Goal: Feedback & Contribution: Contribute content

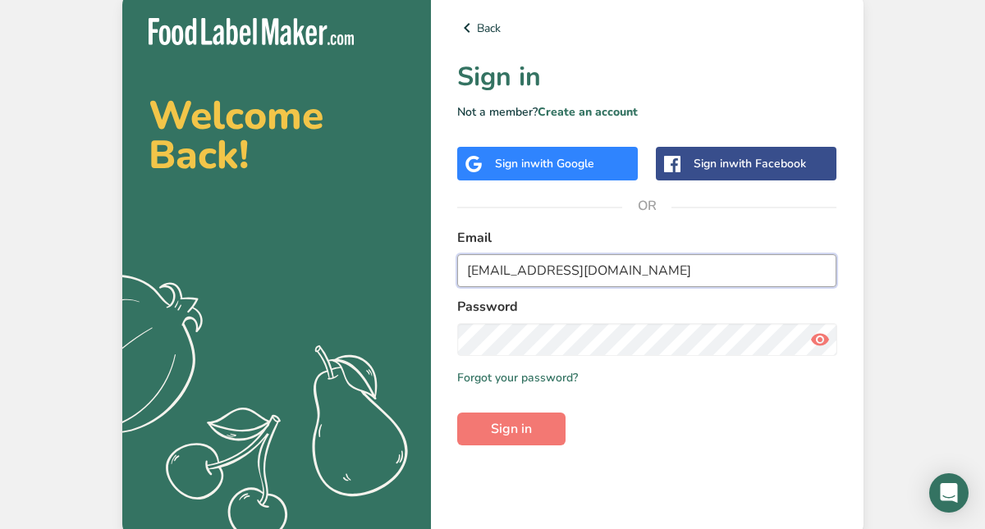
click at [580, 274] on input "[EMAIL_ADDRESS][DOMAIN_NAME]" at bounding box center [647, 270] width 380 height 33
type input "[EMAIL_ADDRESS][DOMAIN_NAME]"
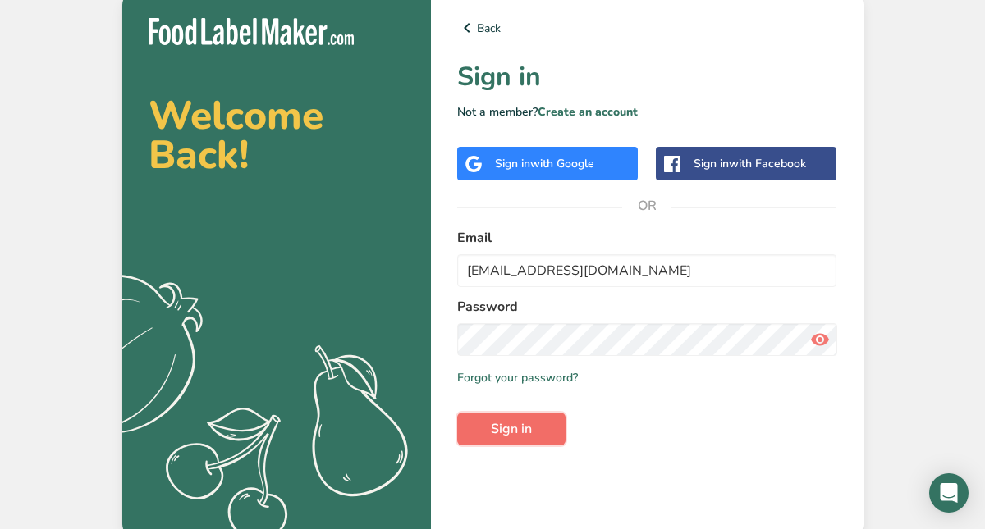
click at [528, 433] on span "Sign in" at bounding box center [511, 429] width 41 height 20
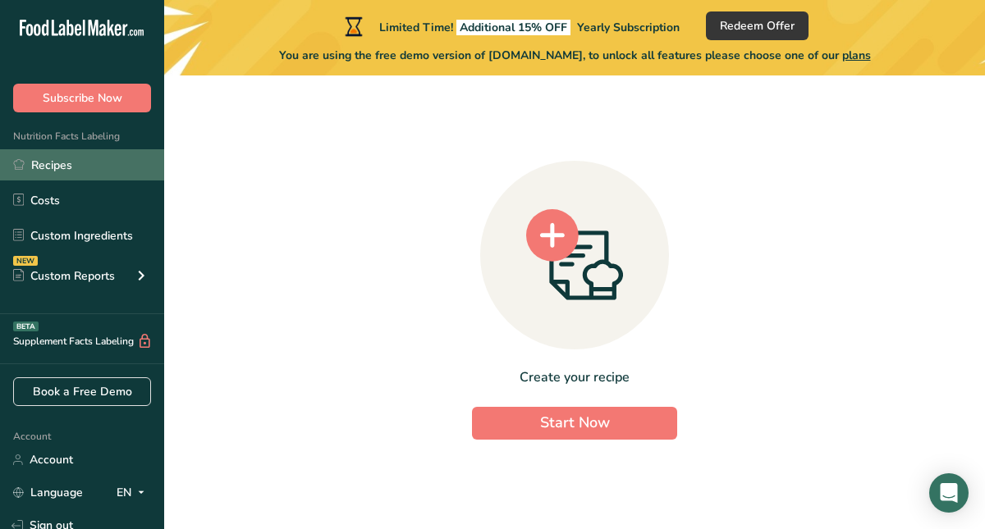
click at [53, 168] on link "Recipes" at bounding box center [82, 164] width 164 height 31
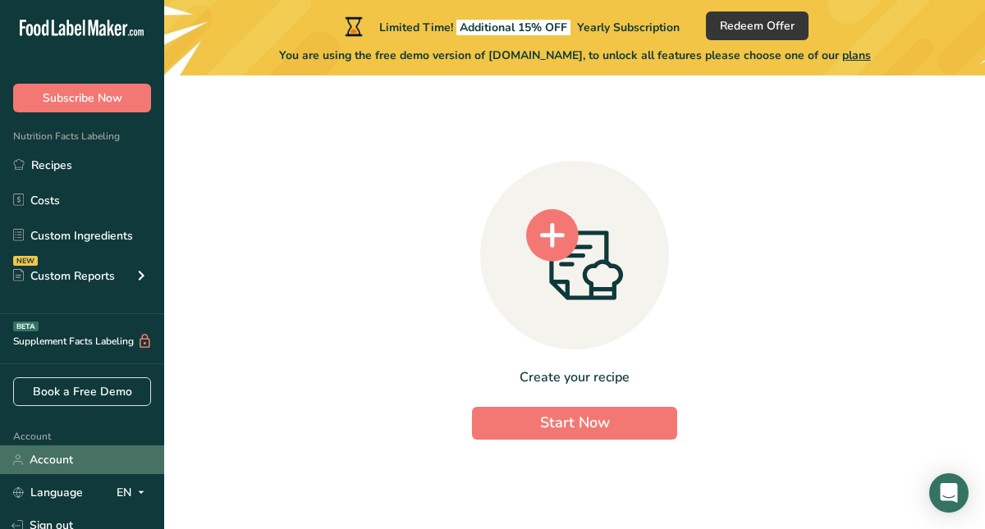
click at [49, 469] on link "Account" at bounding box center [82, 460] width 164 height 29
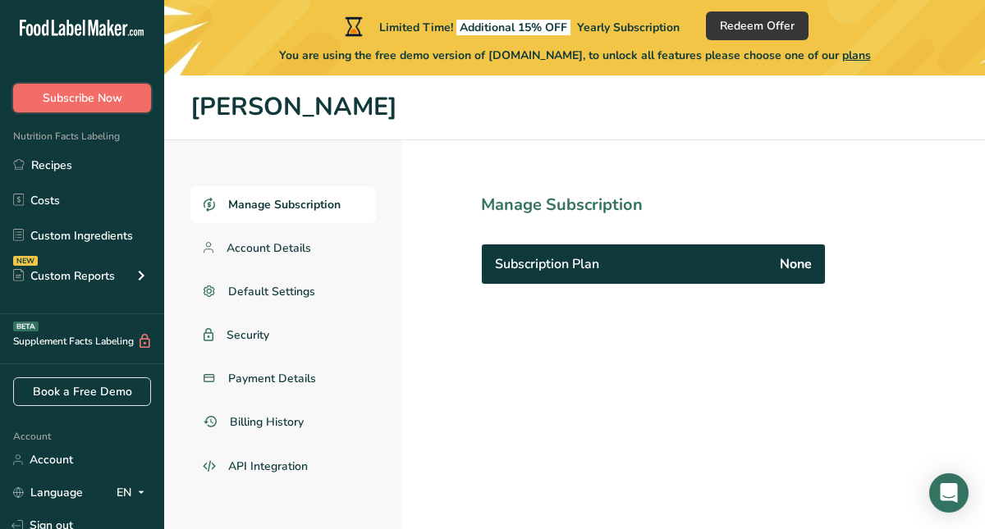
click at [117, 107] on button "Subscribe Now" at bounding box center [82, 98] width 138 height 29
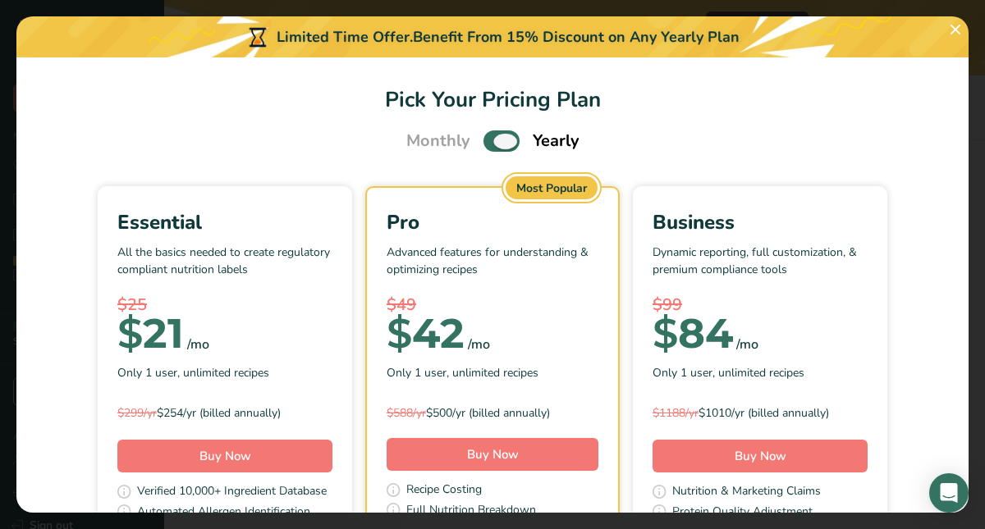
click at [505, 138] on span "Pick Your Pricing Plan Modal" at bounding box center [501, 140] width 36 height 21
click at [494, 138] on input "Pick Your Pricing Plan Modal" at bounding box center [488, 141] width 11 height 11
checkbox input "false"
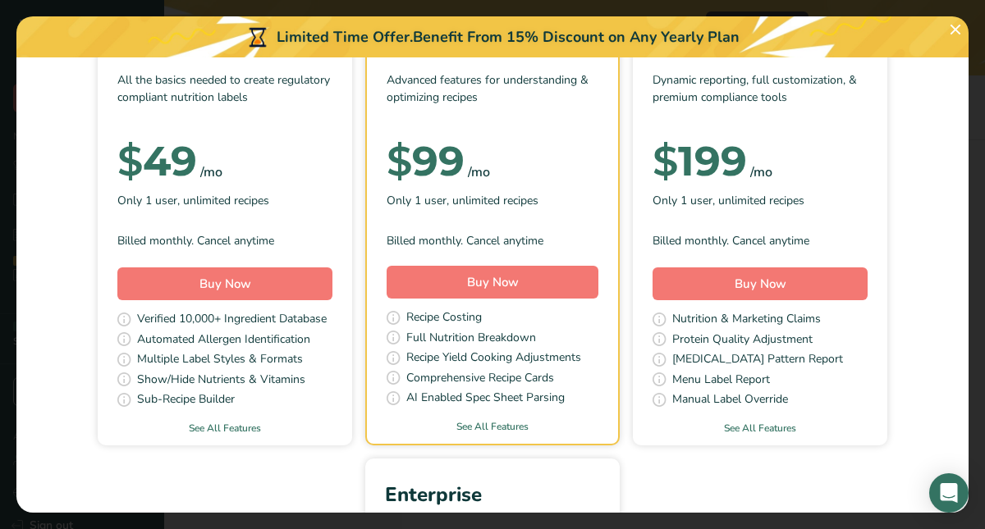
scroll to position [189, 0]
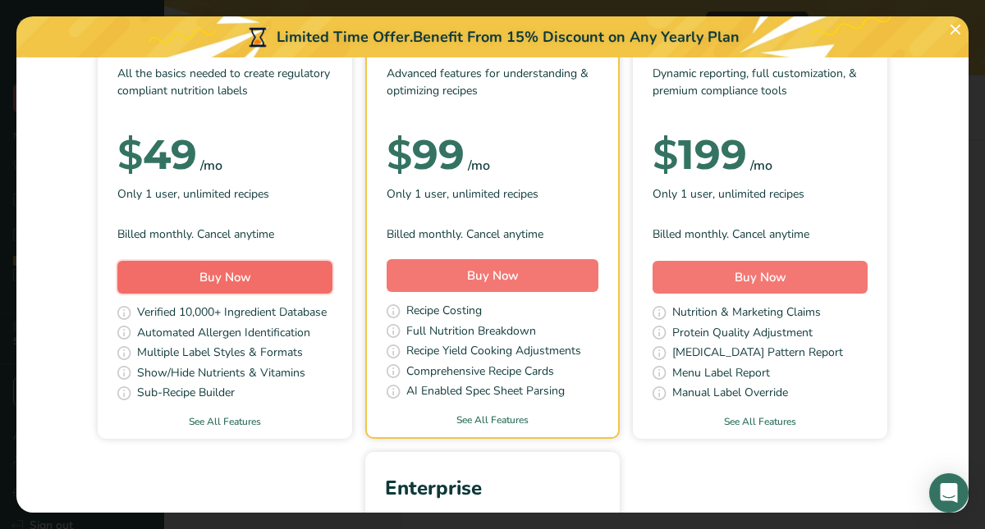
click at [167, 273] on button "Buy Now" at bounding box center [224, 277] width 215 height 33
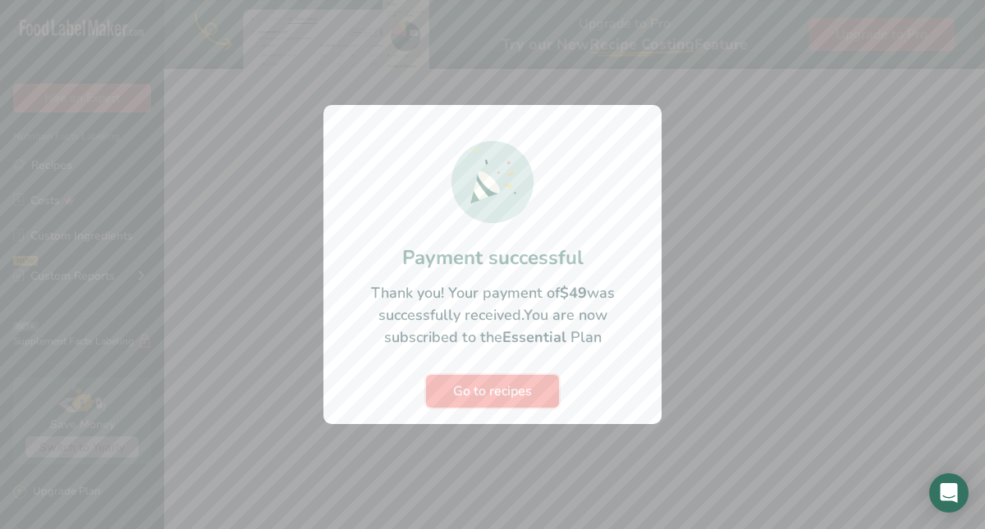
click at [471, 385] on span "Go to recipes" at bounding box center [492, 392] width 79 height 20
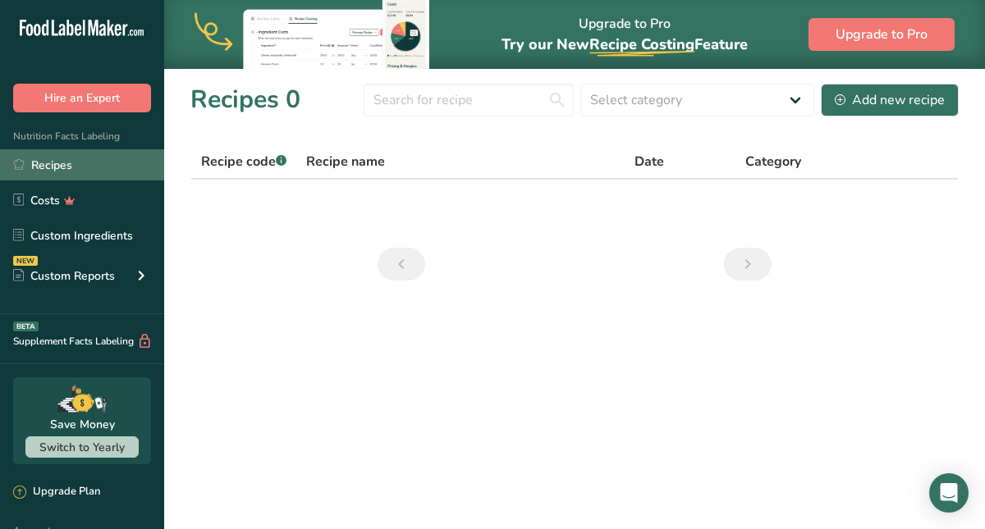
click at [71, 171] on link "Recipes" at bounding box center [82, 164] width 164 height 31
click at [55, 154] on link "Recipes" at bounding box center [82, 164] width 164 height 31
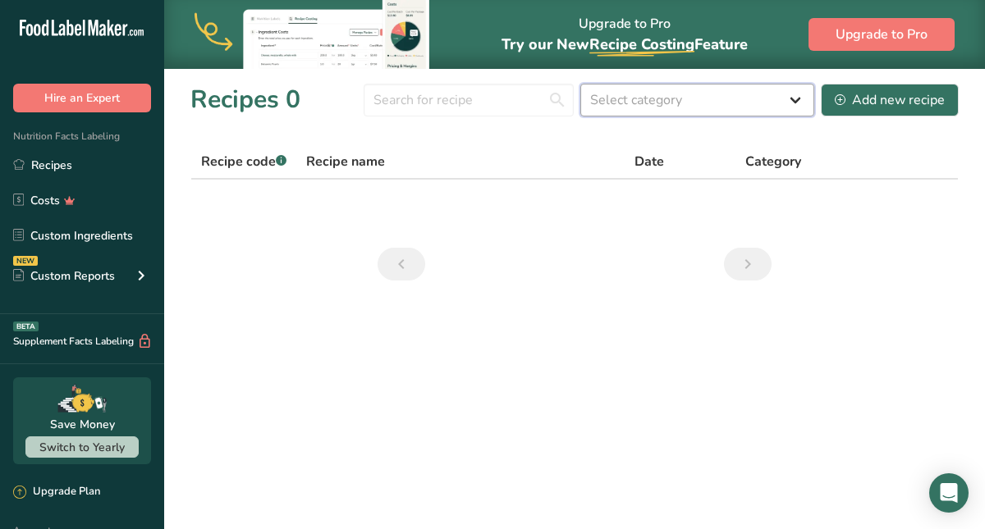
click at [793, 104] on select "Select category All Baked Goods Beverages Confectionery Cooked Meals, Salads, &…" at bounding box center [697, 100] width 234 height 33
select select "6"
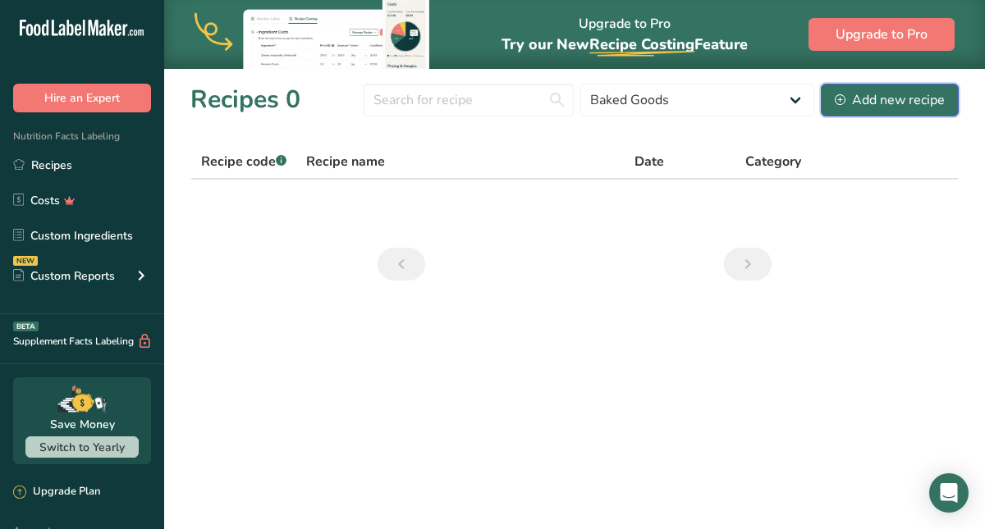
click at [862, 105] on div "Add new recipe" at bounding box center [889, 100] width 110 height 20
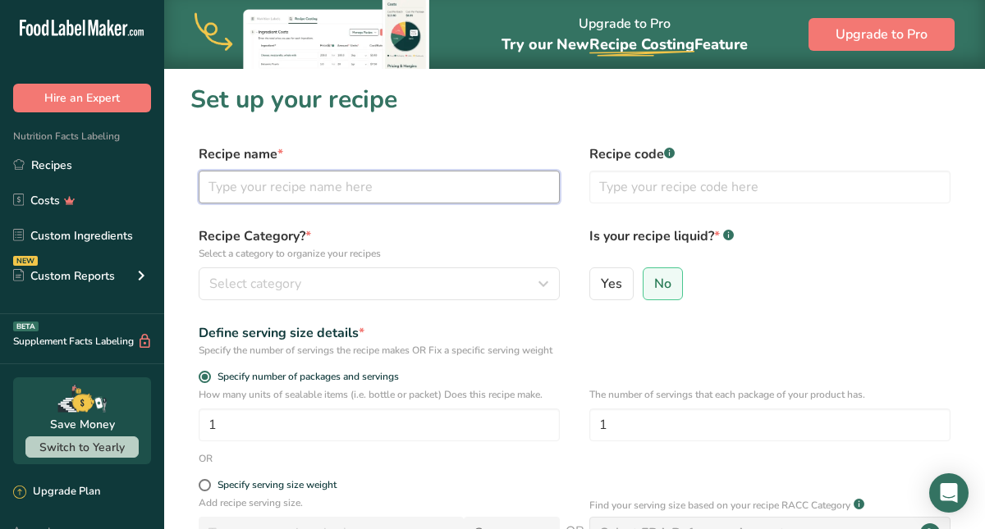
click at [359, 192] on input "text" at bounding box center [379, 187] width 361 height 33
type input "Peanutty"
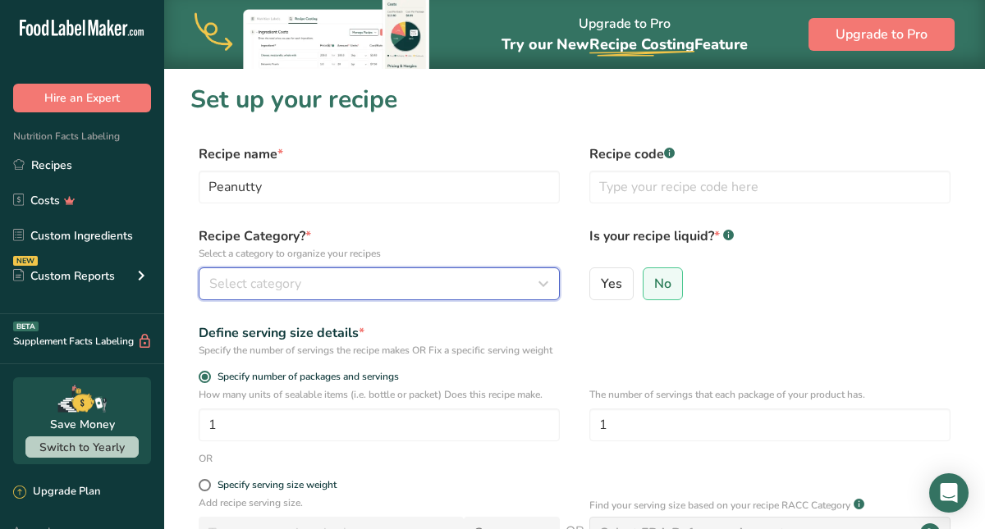
click at [366, 277] on div "Select category" at bounding box center [374, 284] width 330 height 20
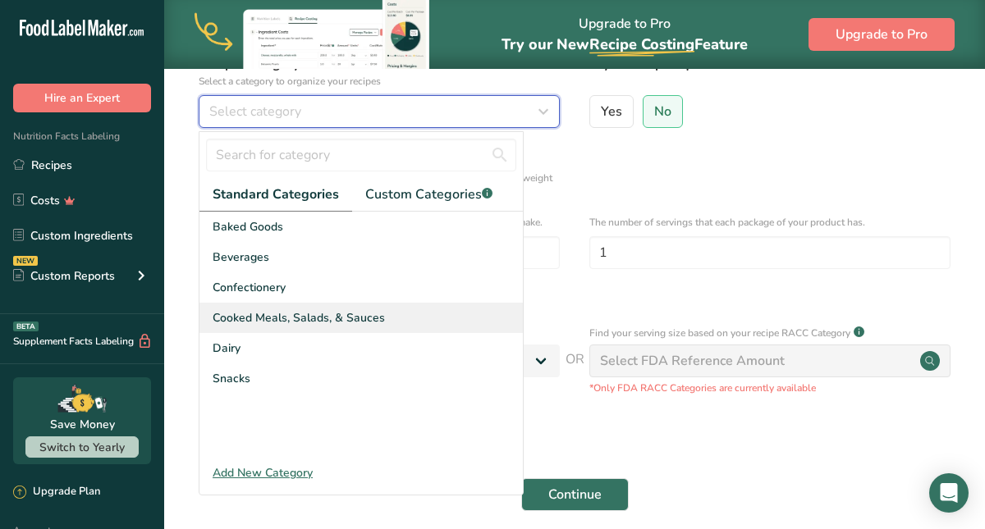
scroll to position [175, 0]
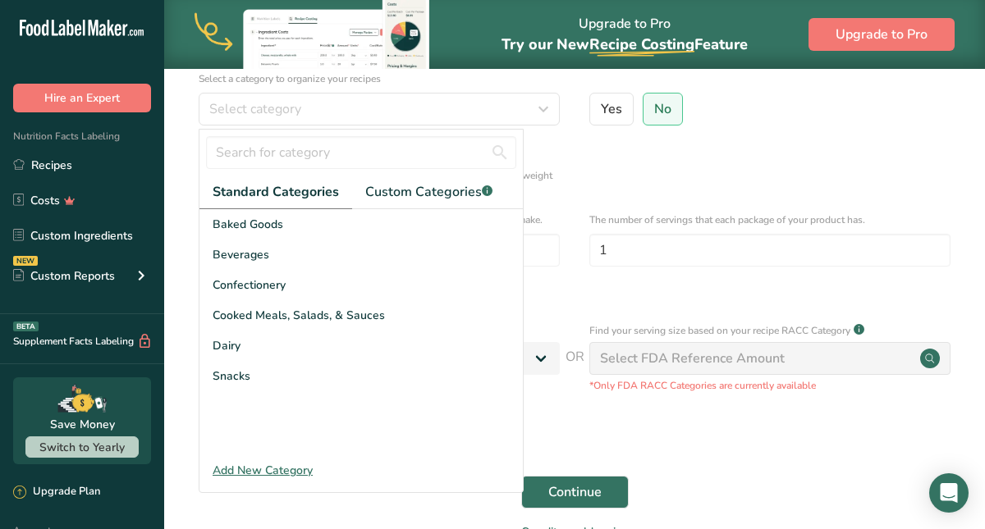
click at [261, 470] on div "Add New Category" at bounding box center [360, 470] width 323 height 17
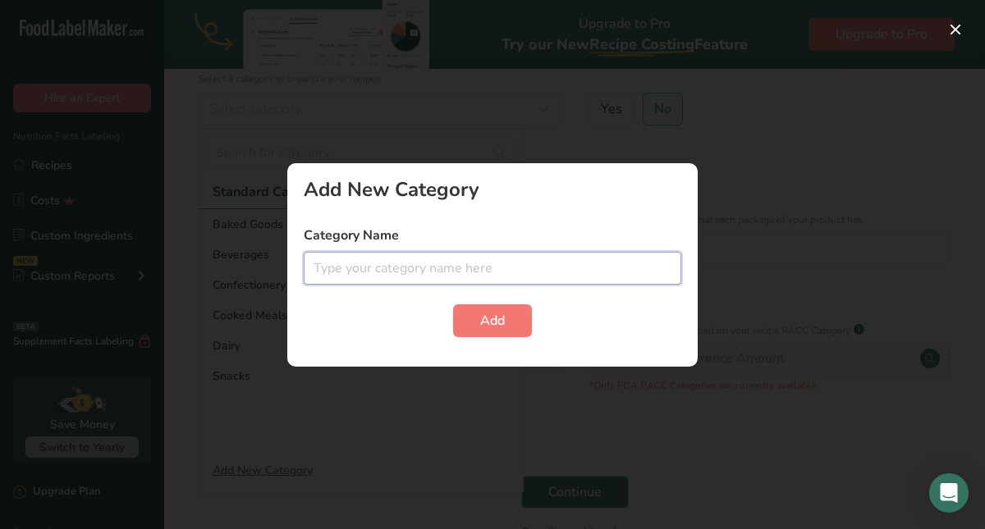
click at [420, 259] on input "text" at bounding box center [492, 268] width 377 height 33
type input "Cookies"
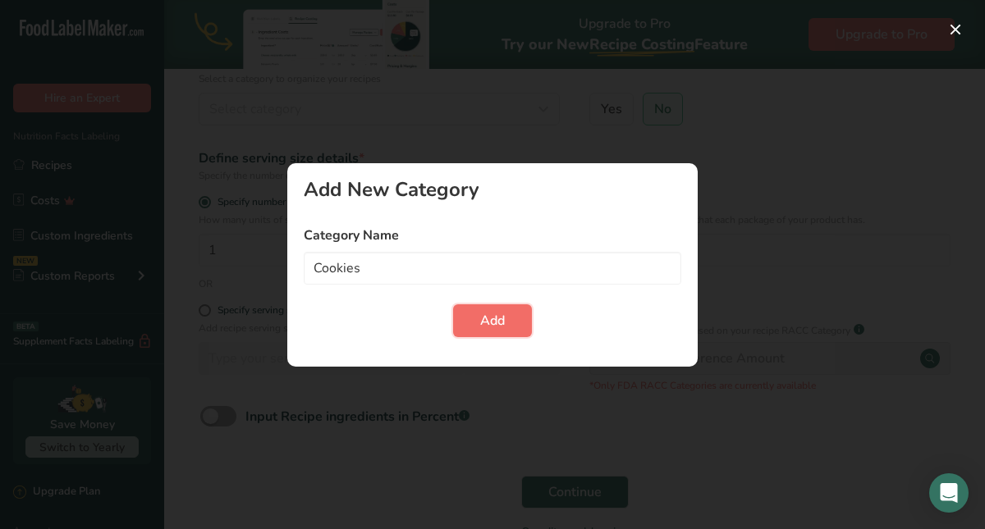
click at [491, 324] on span "Add" at bounding box center [492, 321] width 25 height 20
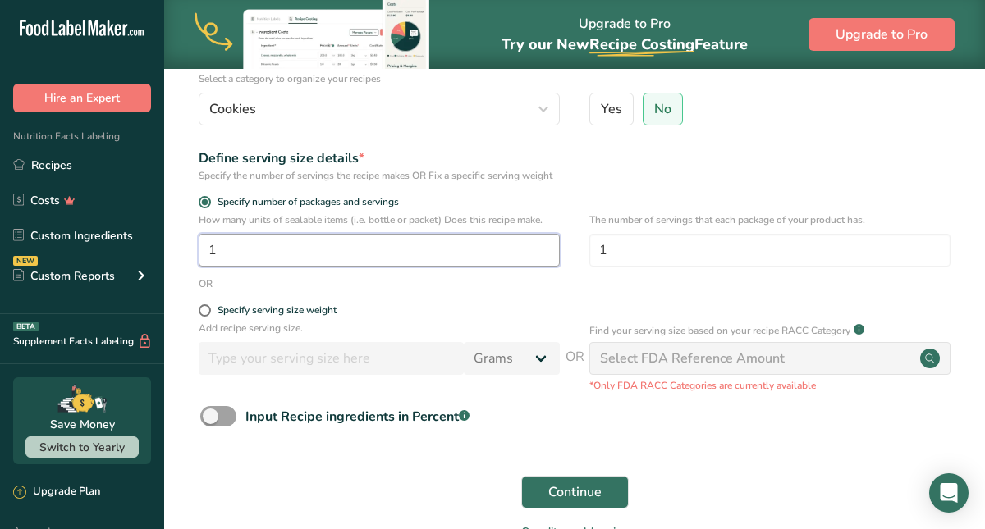
drag, startPoint x: 221, startPoint y: 266, endPoint x: 206, endPoint y: 266, distance: 14.8
click at [206, 266] on input "1" at bounding box center [379, 250] width 361 height 33
type input "34"
click at [205, 317] on span at bounding box center [205, 310] width 12 height 12
click at [205, 316] on input "Specify serving size weight" at bounding box center [204, 310] width 11 height 11
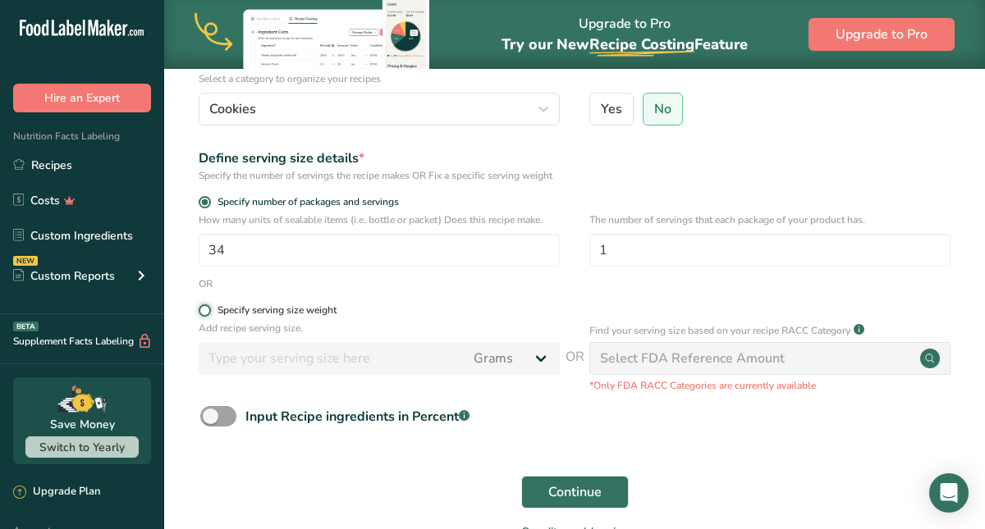
radio input "true"
radio input "false"
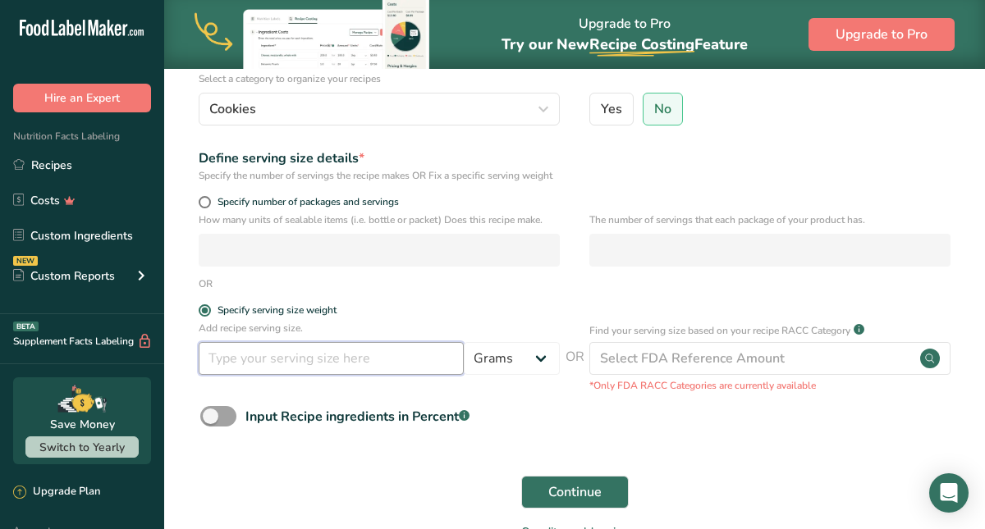
click at [222, 366] on input "number" at bounding box center [331, 358] width 265 height 33
type input "110"
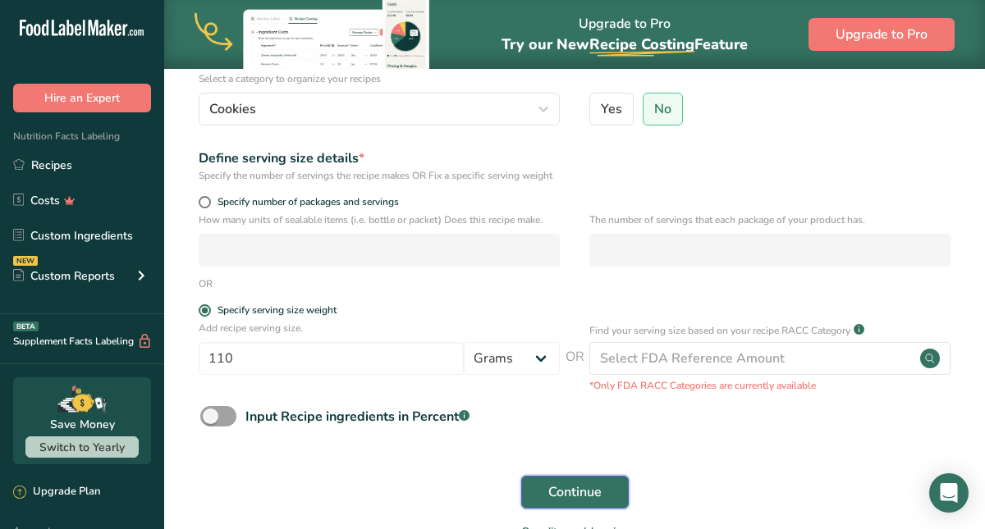
click at [551, 502] on span "Continue" at bounding box center [574, 492] width 53 height 20
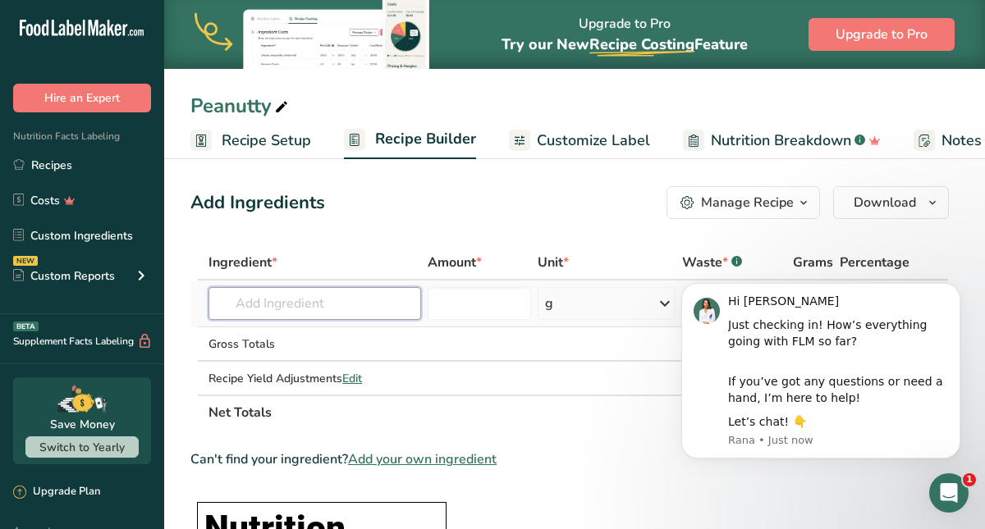
click at [321, 311] on input "text" at bounding box center [314, 303] width 212 height 33
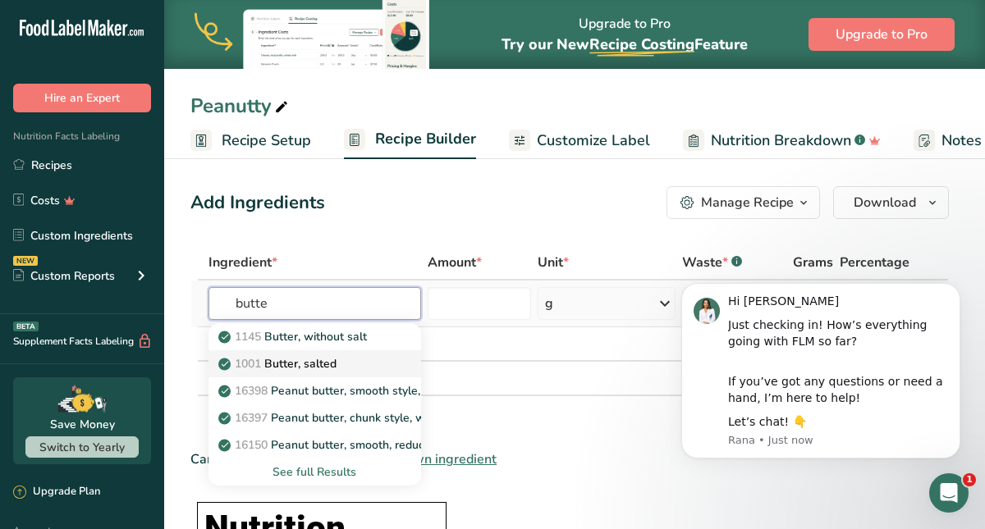
type input "butte"
click at [303, 367] on p "1001 Butter, salted" at bounding box center [279, 363] width 115 height 17
type input "Butter, salted"
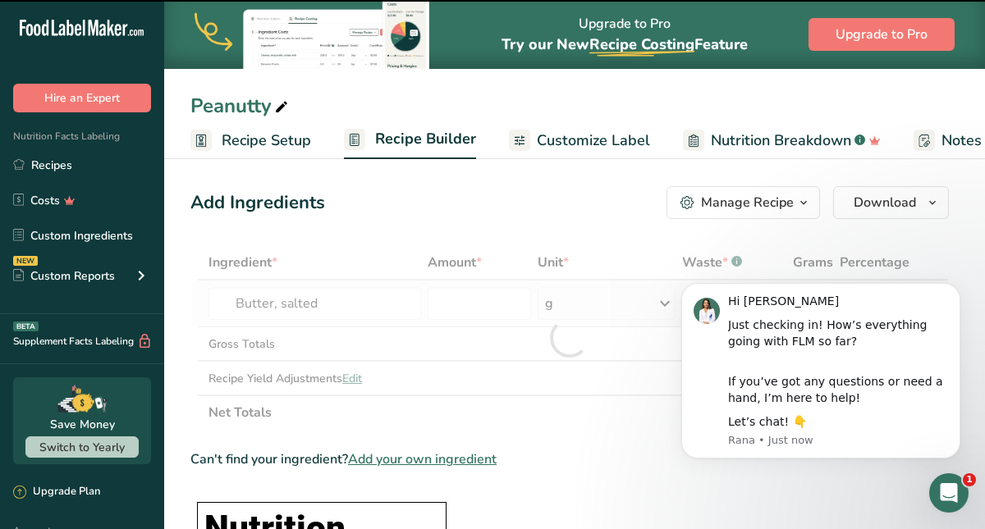
type input "0"
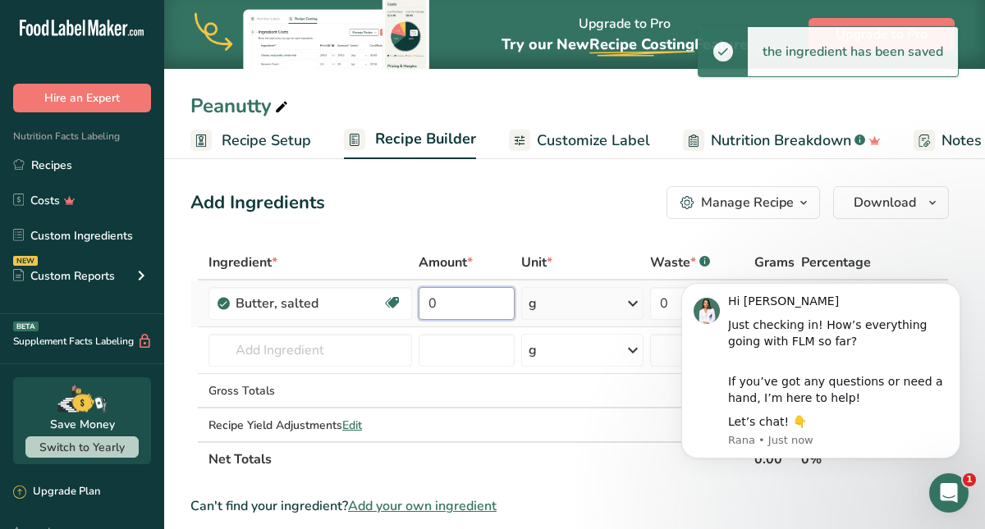
click at [448, 304] on input "0" at bounding box center [466, 303] width 96 height 33
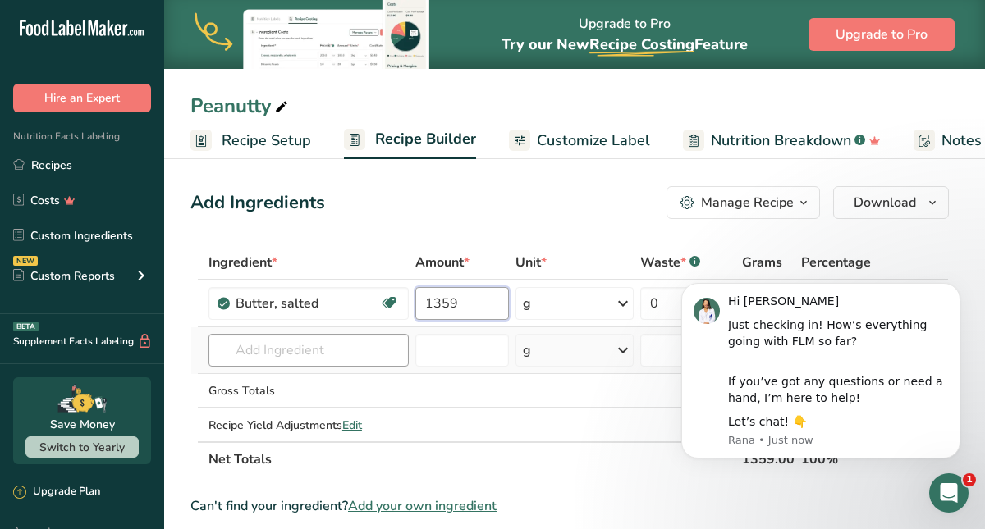
type input "1359"
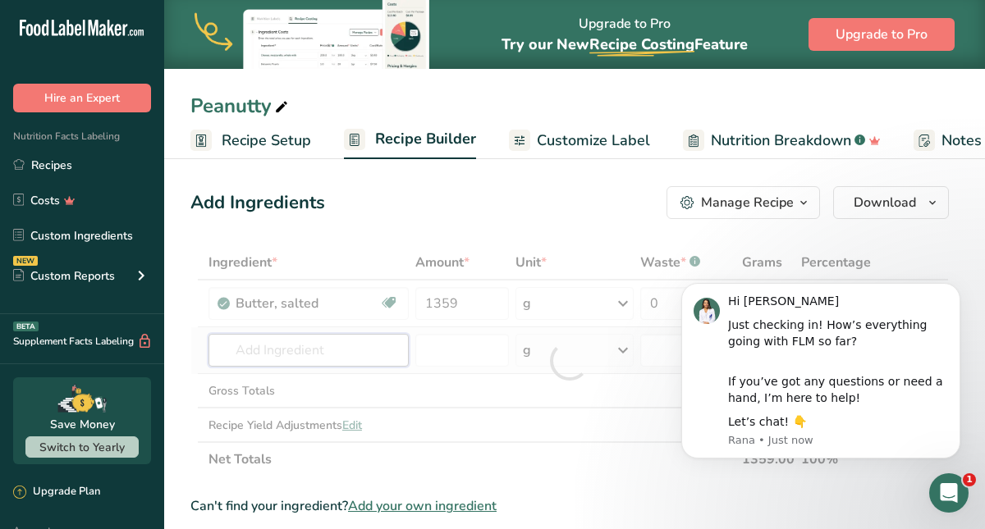
click at [366, 358] on div "Ingredient * Amount * Unit * Waste * .a-a{fill:#347362;}.b-a{fill:#fff;} Grams …" at bounding box center [569, 360] width 758 height 231
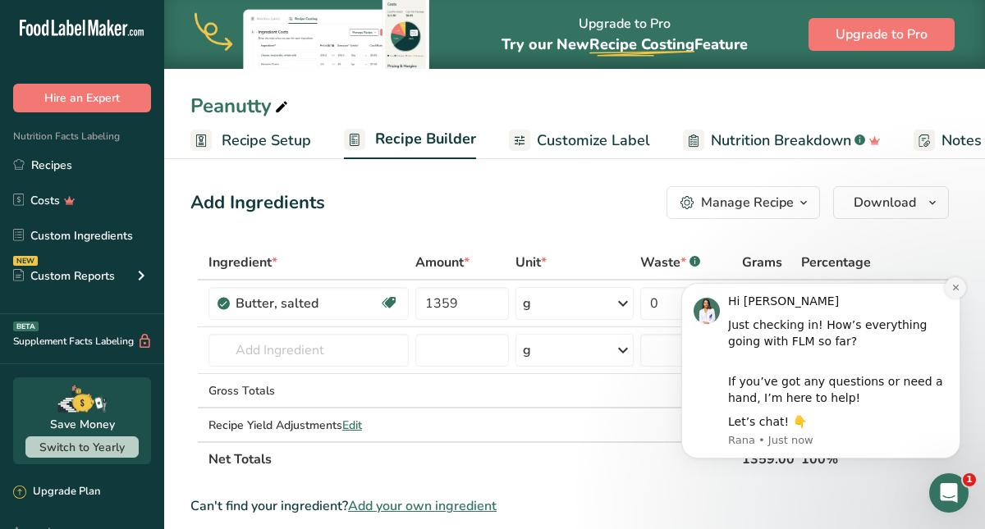
click at [955, 292] on button "Dismiss notification" at bounding box center [954, 287] width 21 height 21
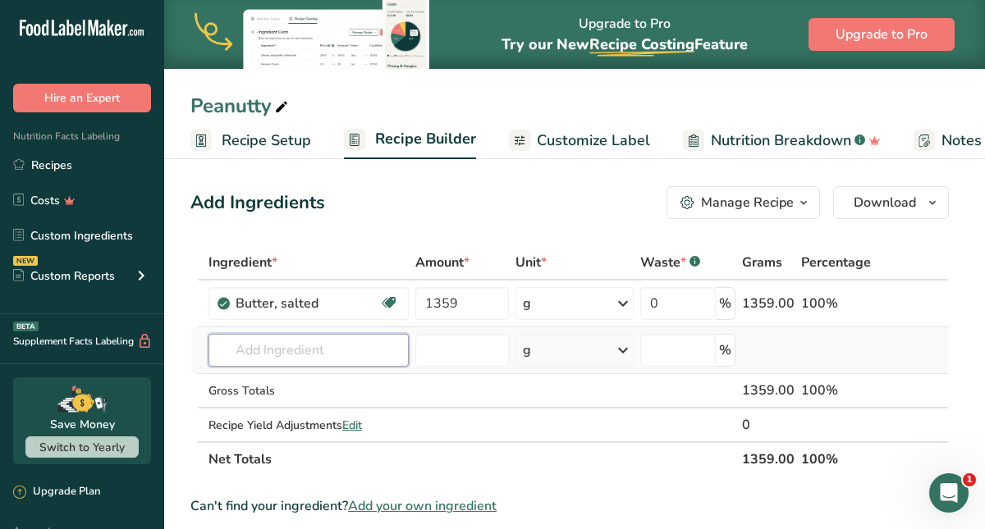
click at [320, 356] on input "text" at bounding box center [308, 350] width 200 height 33
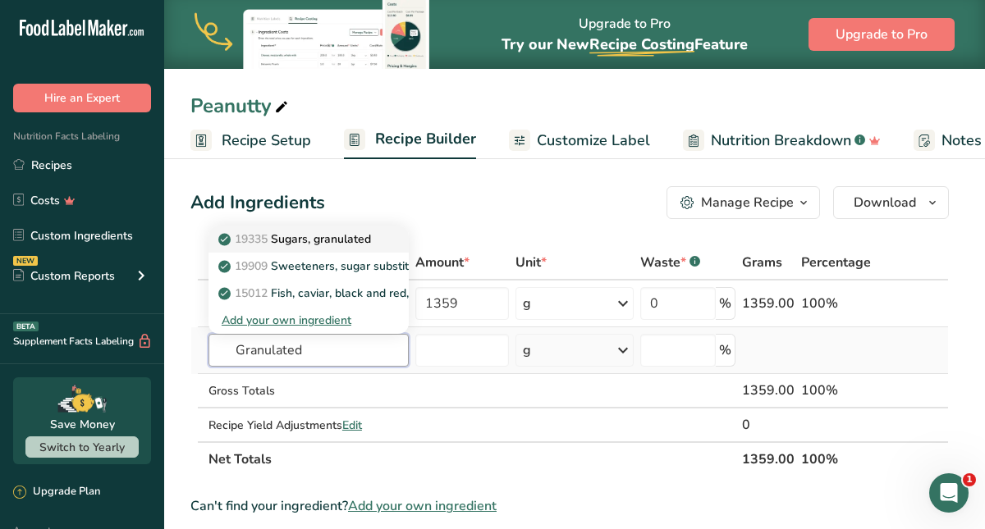
type input "Granulated"
click at [340, 243] on p "19335 Sugars, granulated" at bounding box center [296, 239] width 149 height 17
type input "Sugars, granulated"
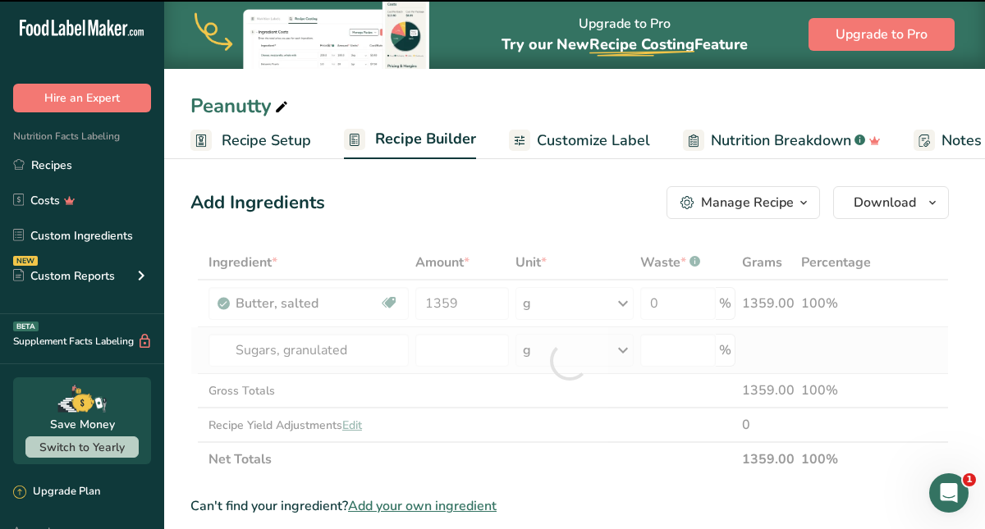
type input "0"
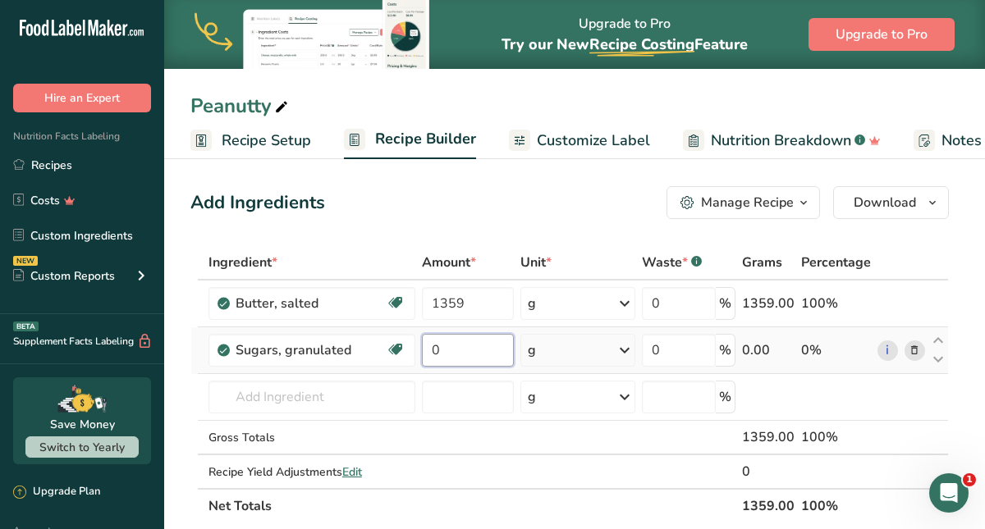
click at [455, 350] on input "0" at bounding box center [468, 350] width 92 height 33
type input "600"
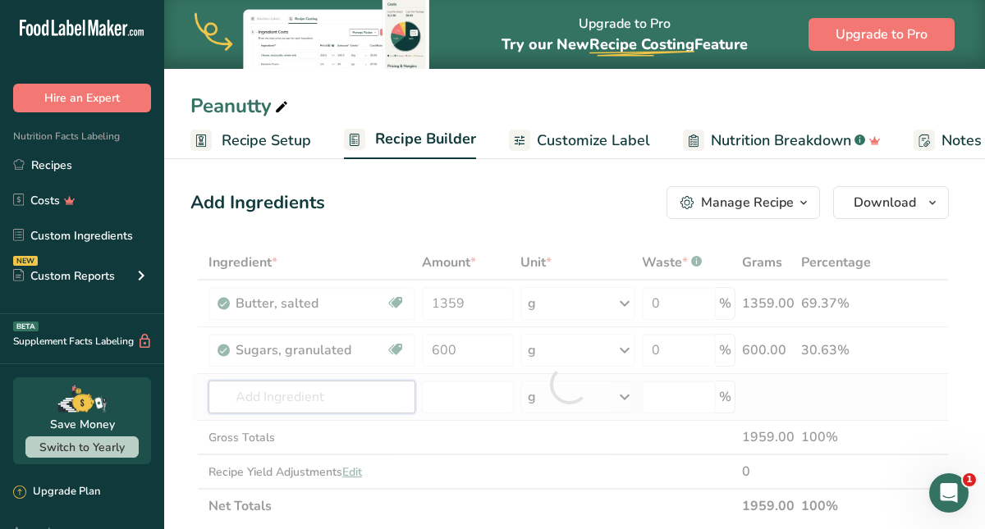
click at [297, 407] on div "Ingredient * Amount * Unit * Waste * .a-a{fill:#347362;}.b-a{fill:#fff;} Grams …" at bounding box center [569, 384] width 758 height 278
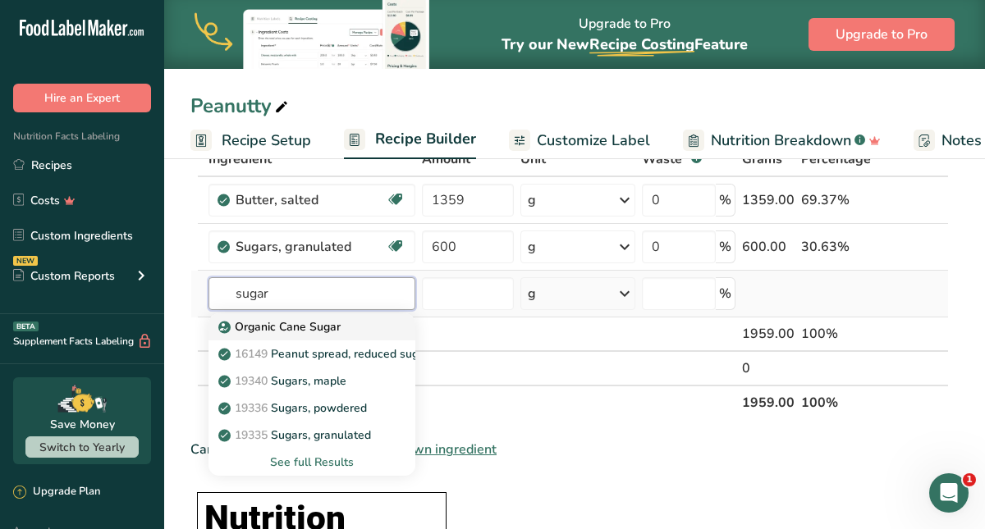
scroll to position [108, 0]
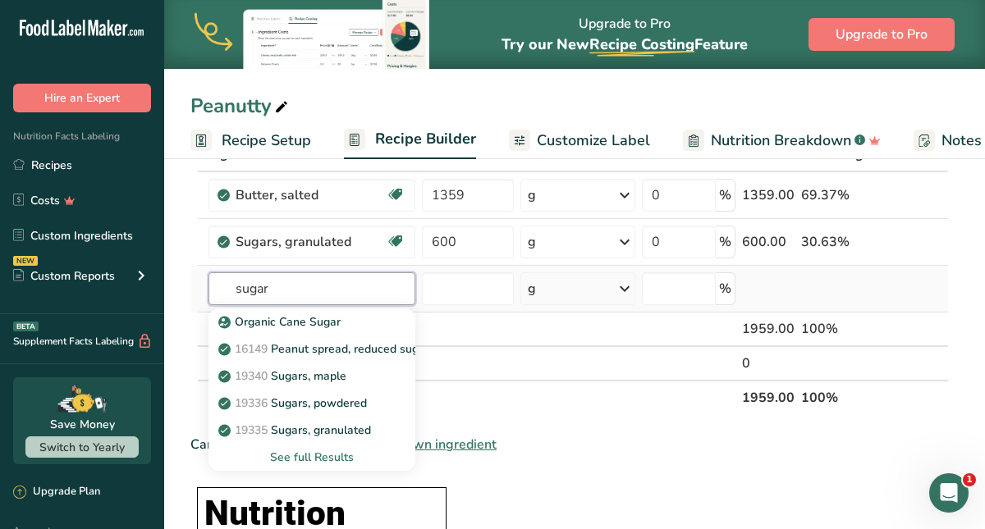
type input "sugar"
click at [318, 453] on div "See full Results" at bounding box center [312, 457] width 181 height 17
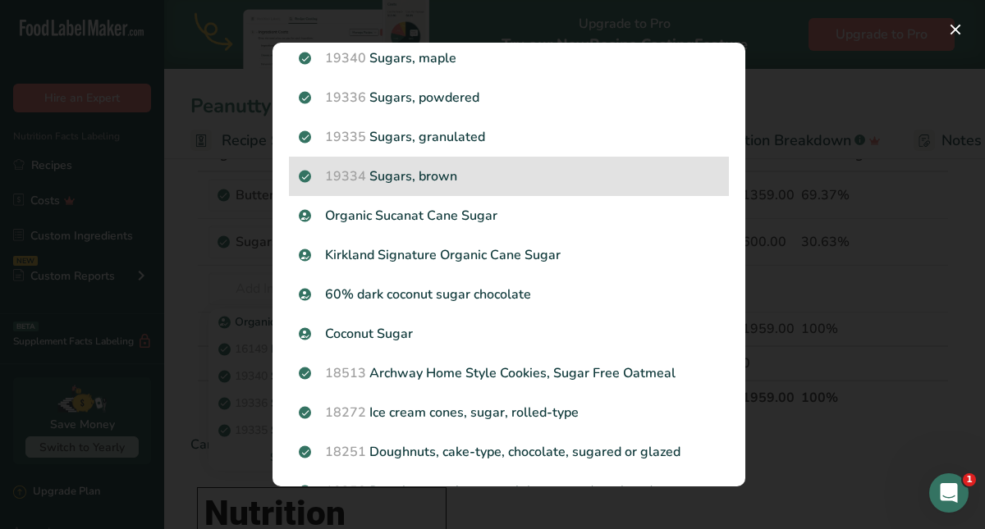
scroll to position [128, 0]
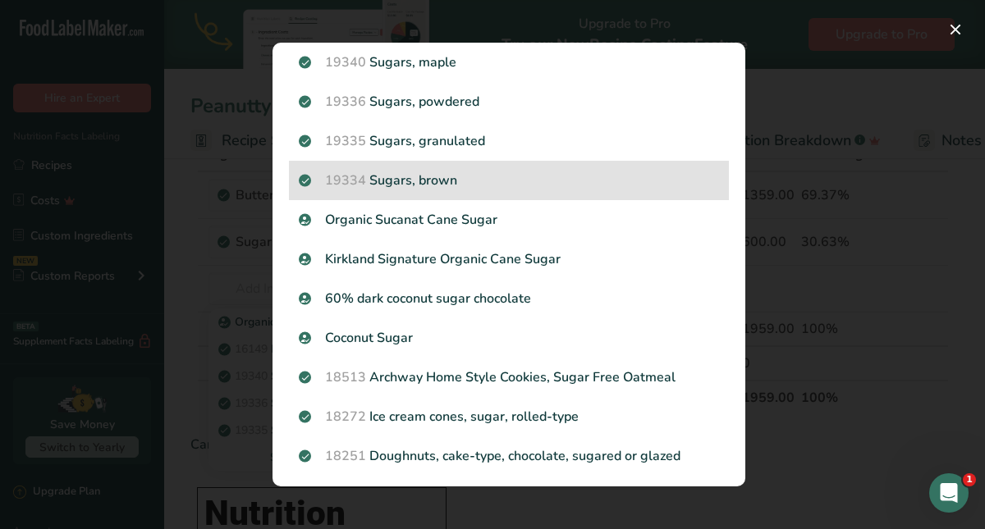
click at [427, 179] on p "19334 Sugars, brown" at bounding box center [509, 181] width 420 height 20
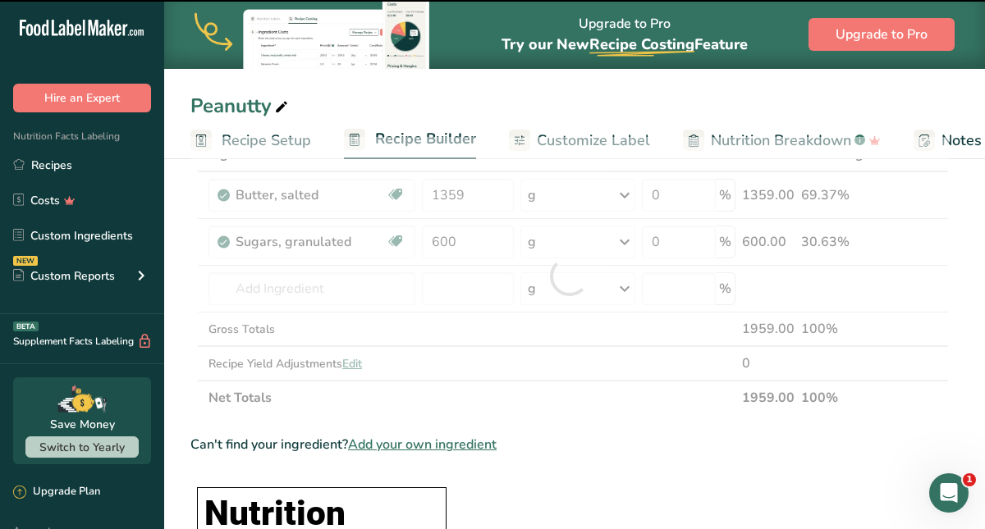
type input "0"
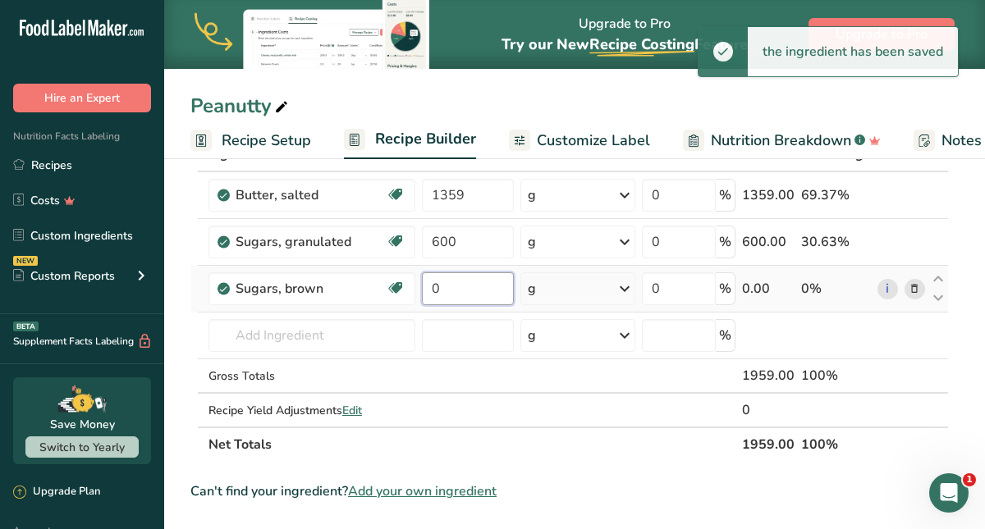
click at [443, 295] on input "0" at bounding box center [468, 288] width 92 height 33
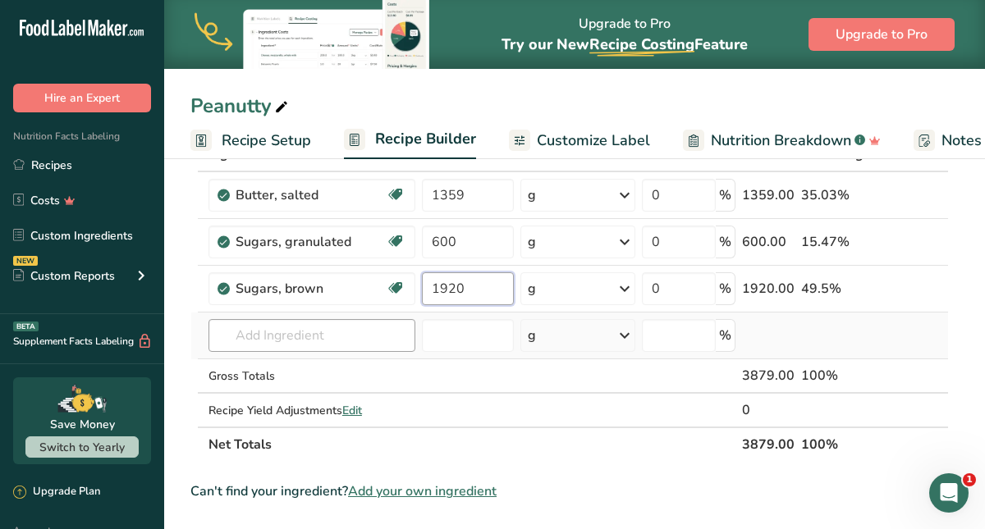
type input "1920"
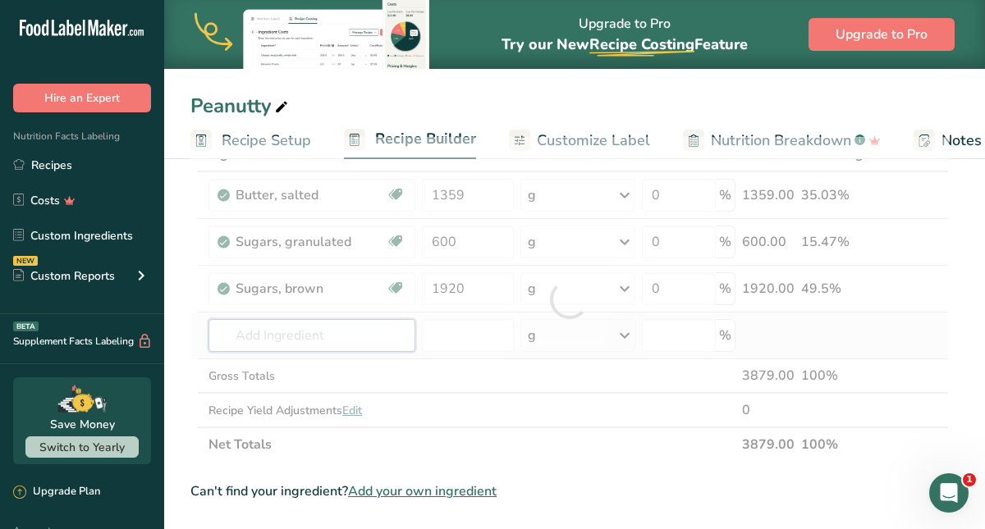
click at [383, 330] on div "Ingredient * Amount * Unit * Waste * .a-a{fill:#347362;}.b-a{fill:#fff;} Grams …" at bounding box center [569, 299] width 758 height 325
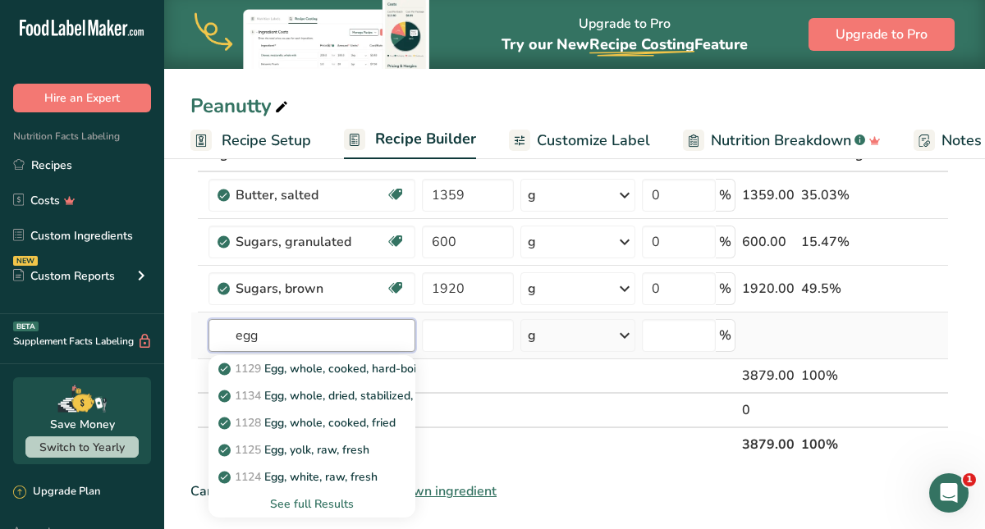
type input "egg"
click at [317, 505] on div "See full Results" at bounding box center [312, 504] width 181 height 17
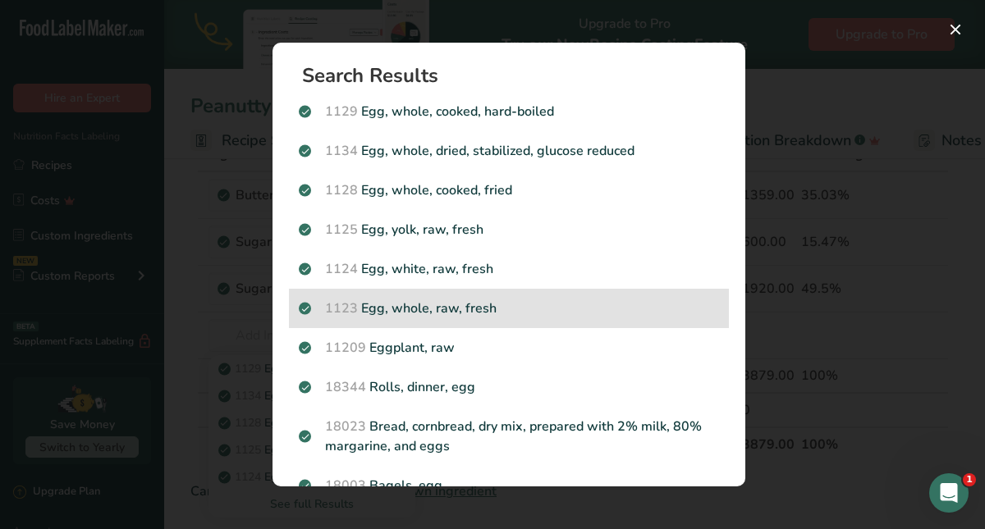
click at [490, 309] on p "1123 Egg, whole, raw, fresh" at bounding box center [509, 309] width 420 height 20
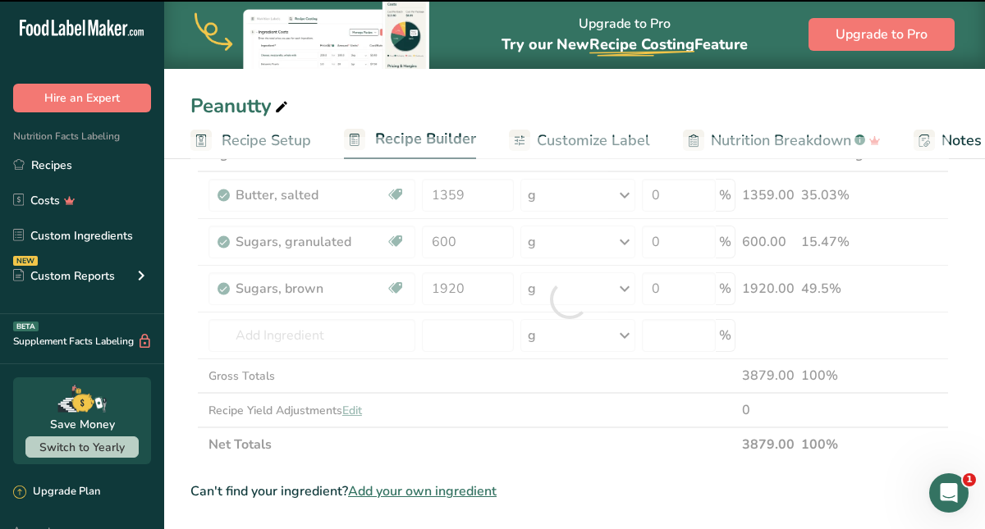
type input "0"
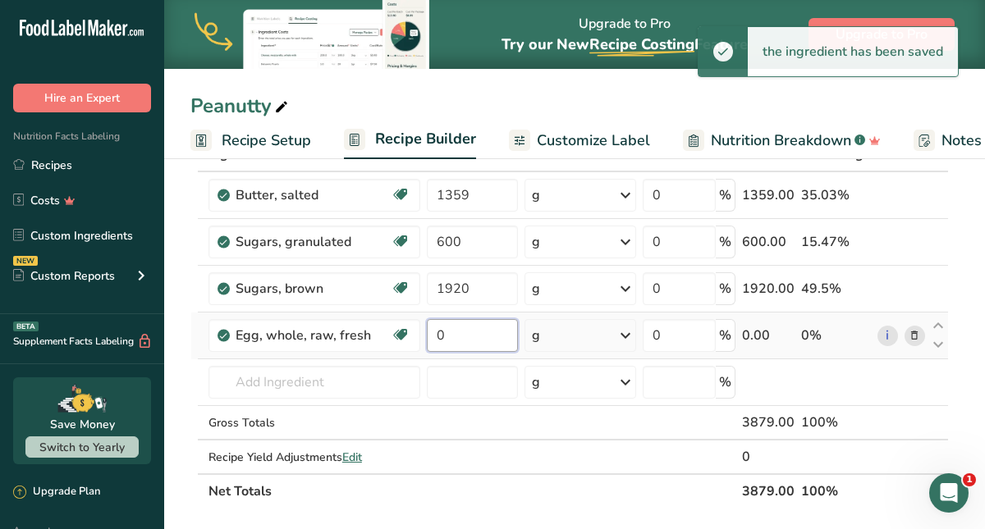
click at [469, 337] on input "0" at bounding box center [472, 335] width 91 height 33
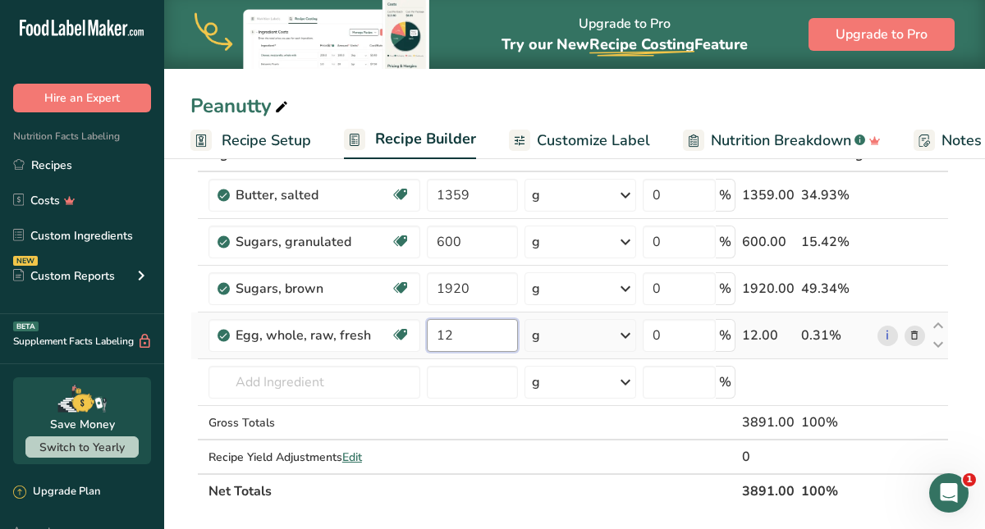
type input "12"
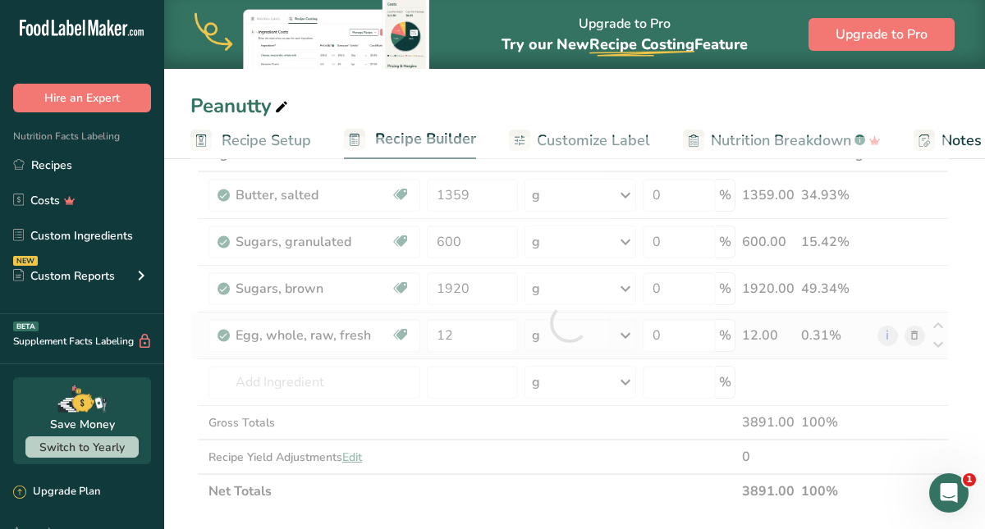
click at [626, 334] on div "Ingredient * Amount * Unit * Waste * .a-a{fill:#347362;}.b-a{fill:#fff;} Grams …" at bounding box center [569, 323] width 758 height 372
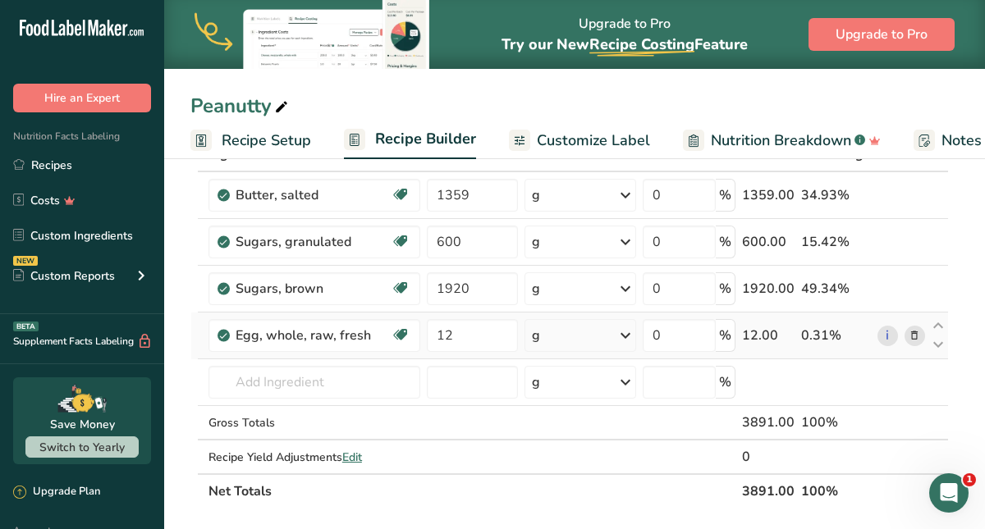
click at [626, 334] on icon at bounding box center [625, 336] width 20 height 30
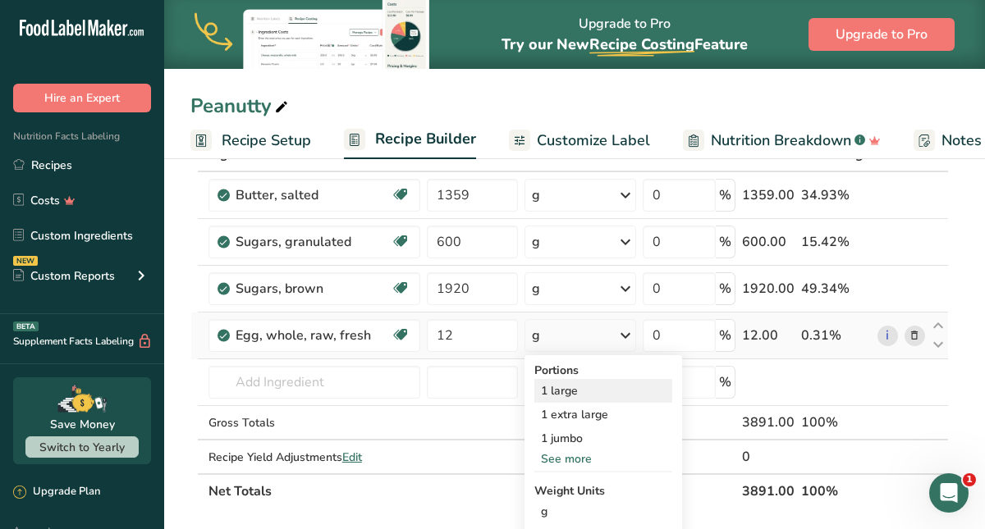
click at [584, 393] on div "1 large" at bounding box center [603, 391] width 138 height 24
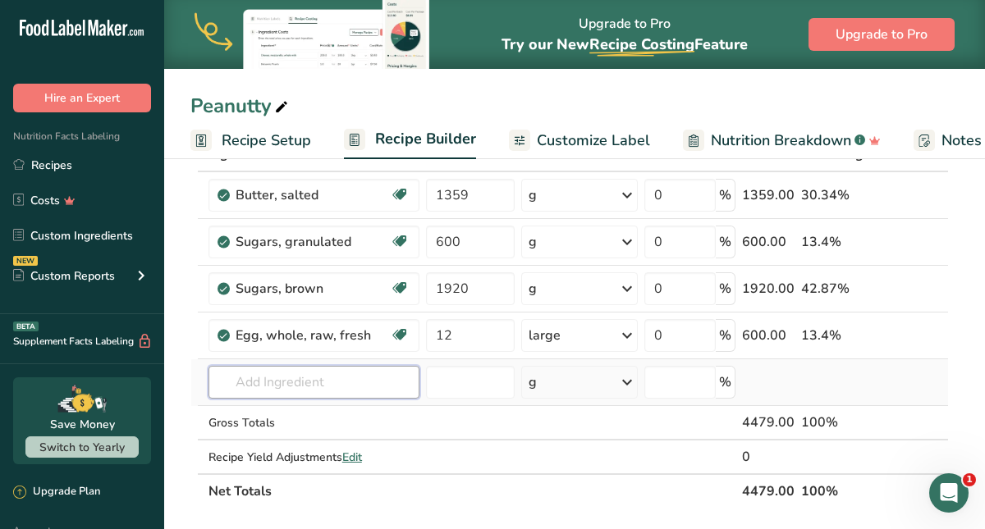
click at [348, 384] on input "text" at bounding box center [313, 382] width 211 height 33
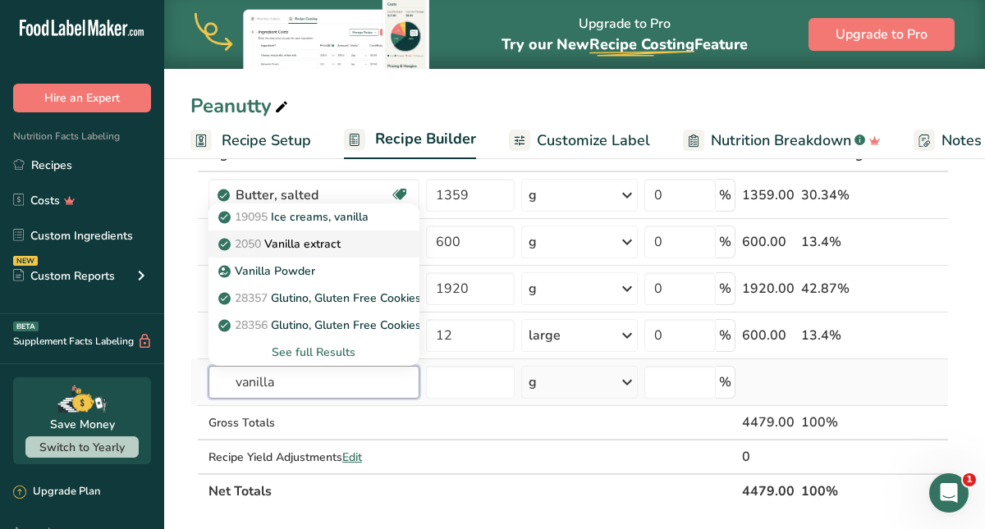
type input "vanilla"
click at [310, 247] on p "2050 Vanilla extract" at bounding box center [281, 243] width 119 height 17
type input "Vanilla extract"
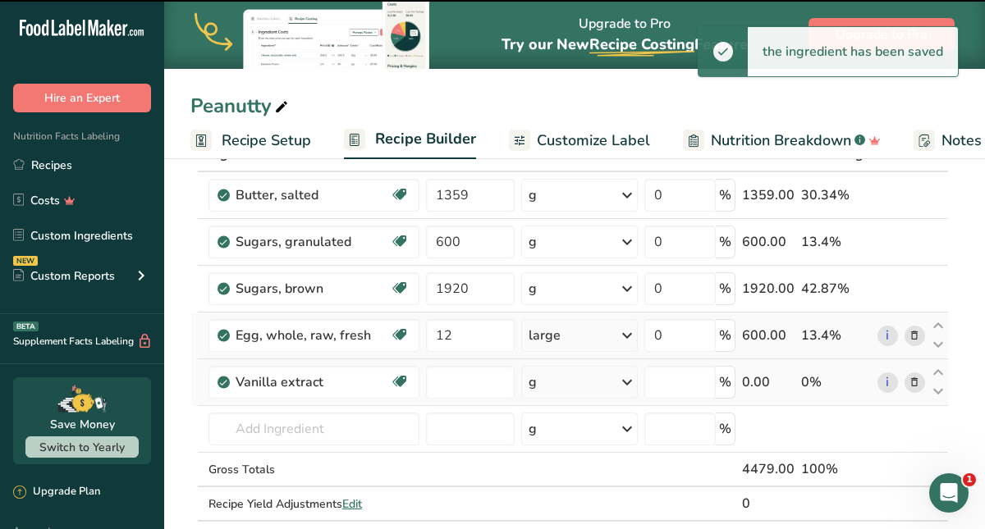
type input "0"
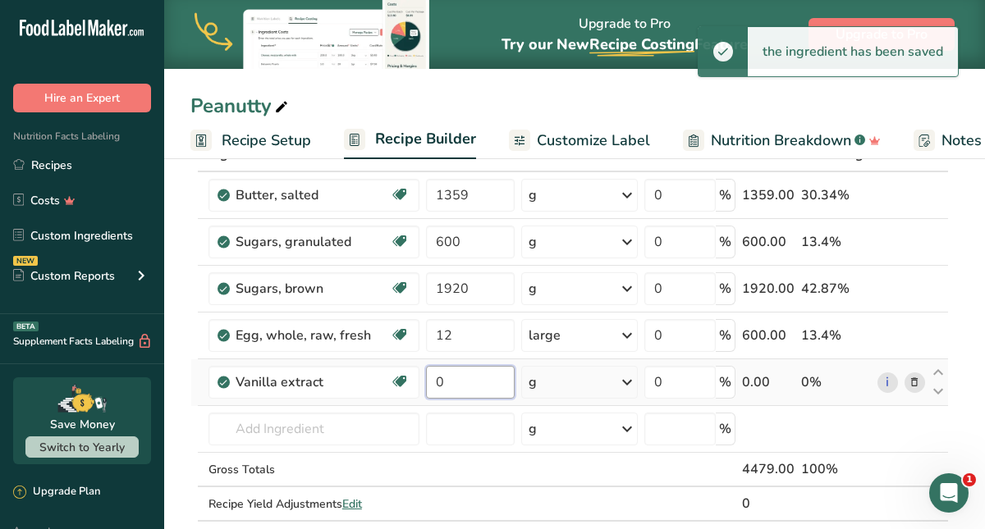
click at [443, 382] on input "0" at bounding box center [470, 382] width 89 height 33
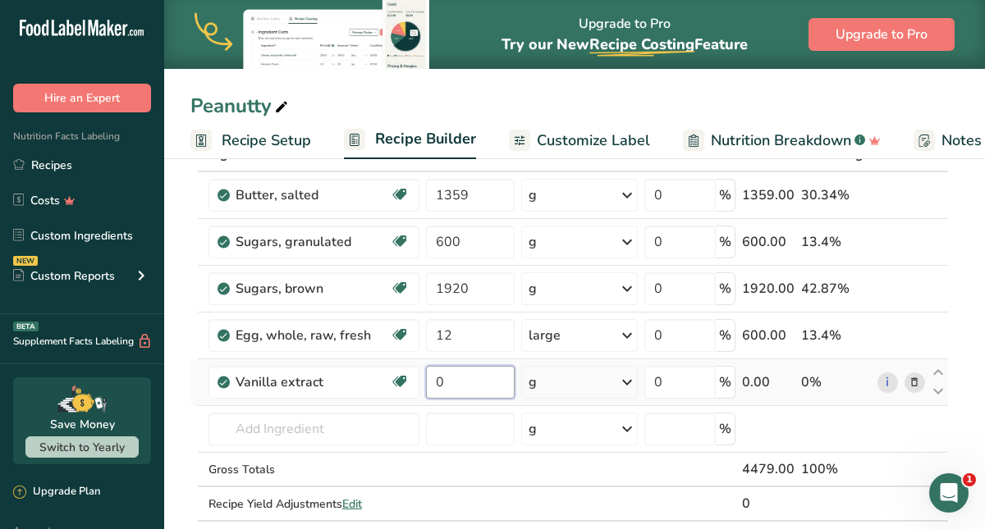
click at [433, 382] on input "0" at bounding box center [470, 382] width 89 height 33
type input "75"
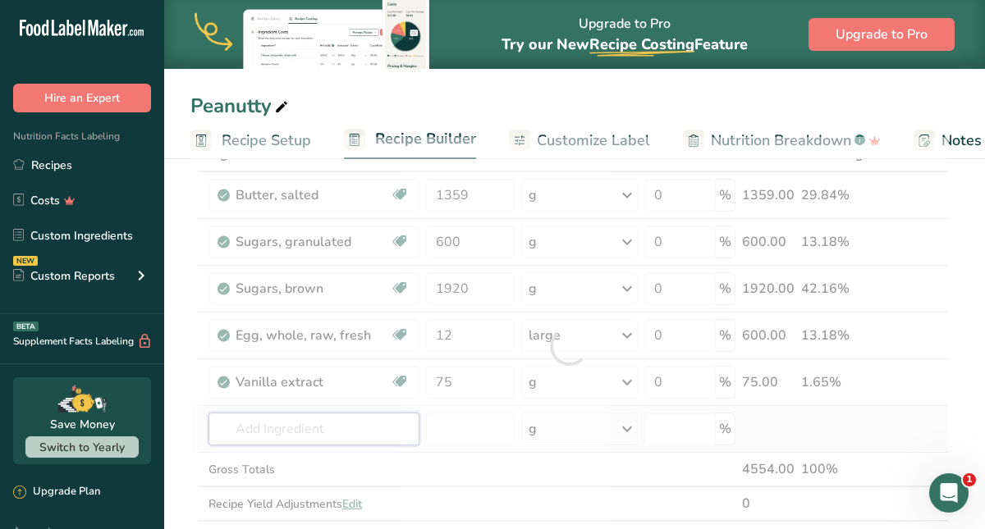
click at [361, 433] on div "Ingredient * Amount * Unit * Waste * .a-a{fill:#347362;}.b-a{fill:#fff;} Grams …" at bounding box center [569, 346] width 758 height 418
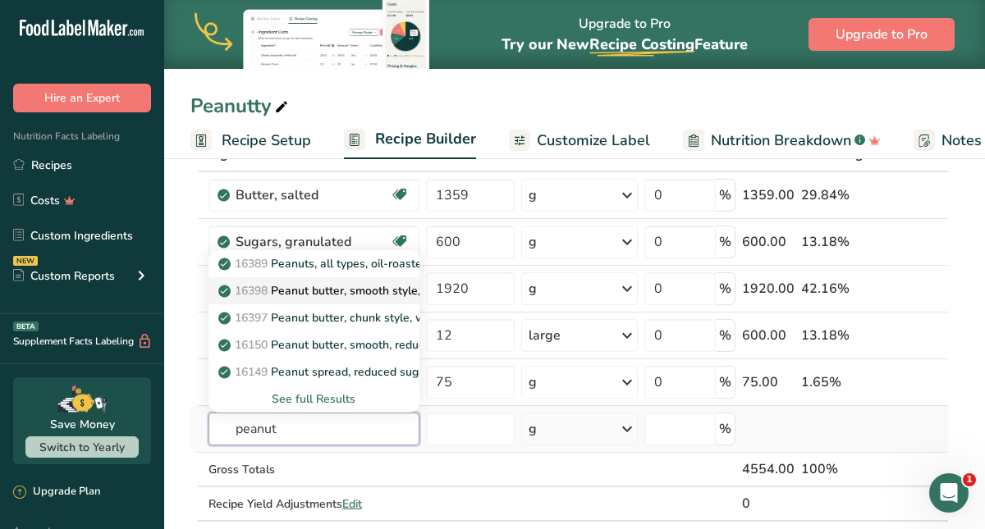
type input "peanut"
click at [311, 292] on p "16398 Peanut butter, smooth style, without salt" at bounding box center [354, 290] width 265 height 17
type input "Peanut butter, smooth style, without salt"
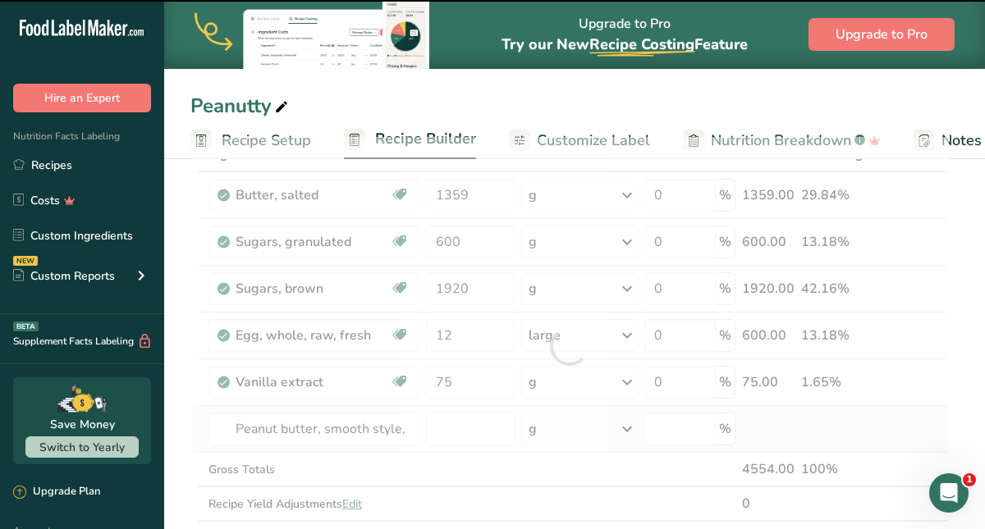
type input "0"
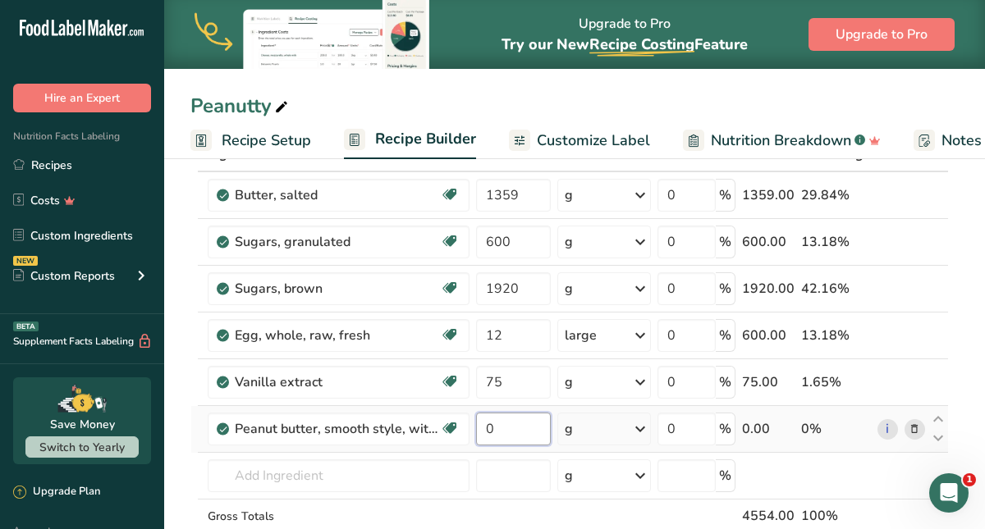
click at [539, 438] on input "0" at bounding box center [513, 429] width 75 height 33
type input "1500"
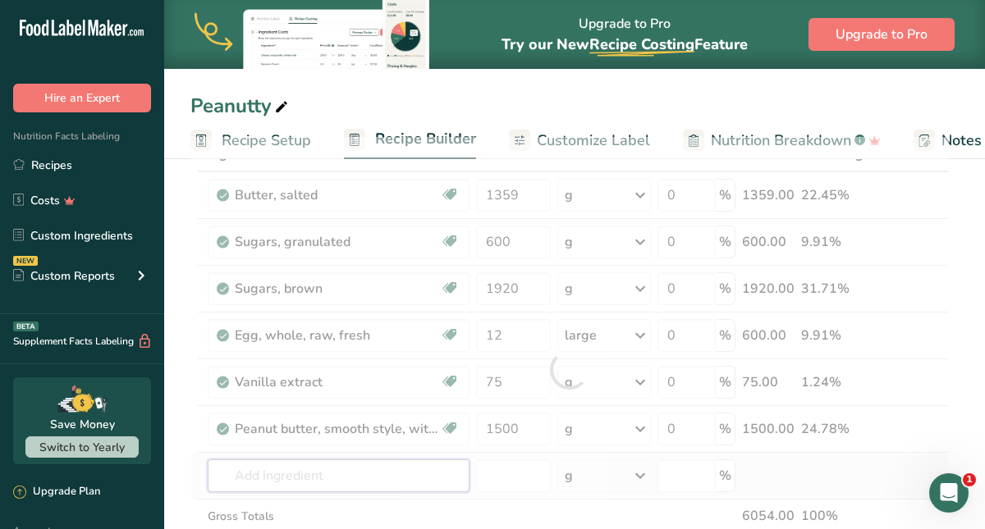
click at [356, 475] on div "Ingredient * Amount * Unit * Waste * .a-a{fill:#347362;}.b-a{fill:#fff;} Grams …" at bounding box center [569, 369] width 758 height 465
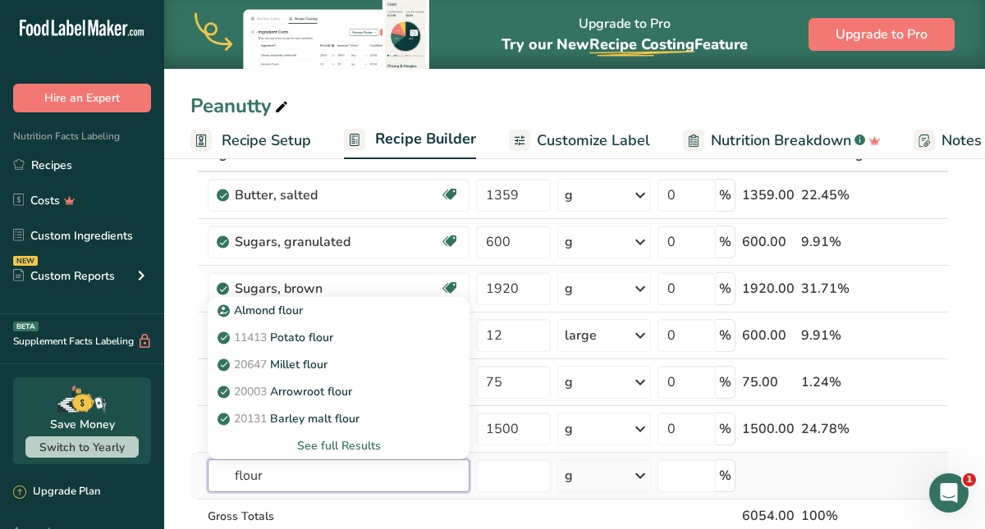
type input "flour"
click at [371, 441] on div "See full Results" at bounding box center [338, 445] width 235 height 17
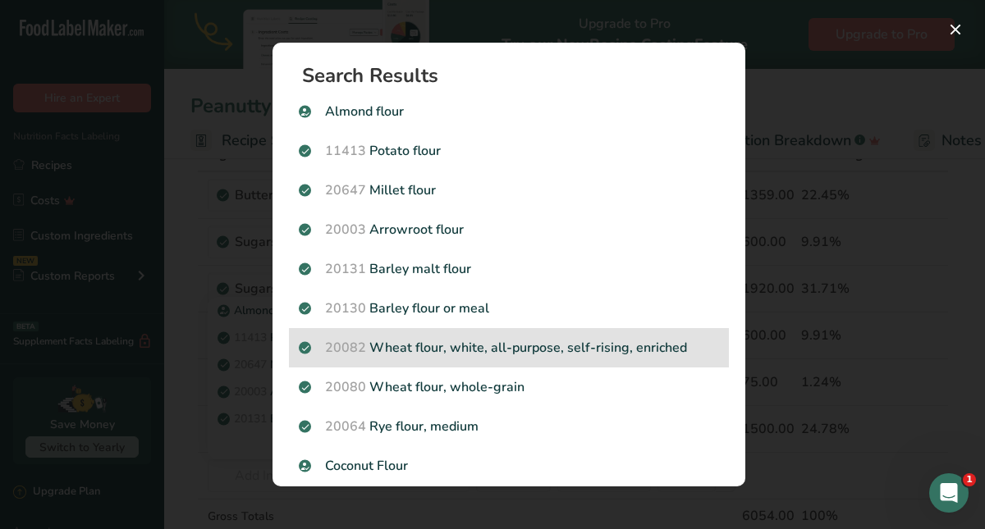
click at [423, 360] on div "20082 Wheat flour, white, all-purpose, self-rising, enriched" at bounding box center [509, 347] width 440 height 39
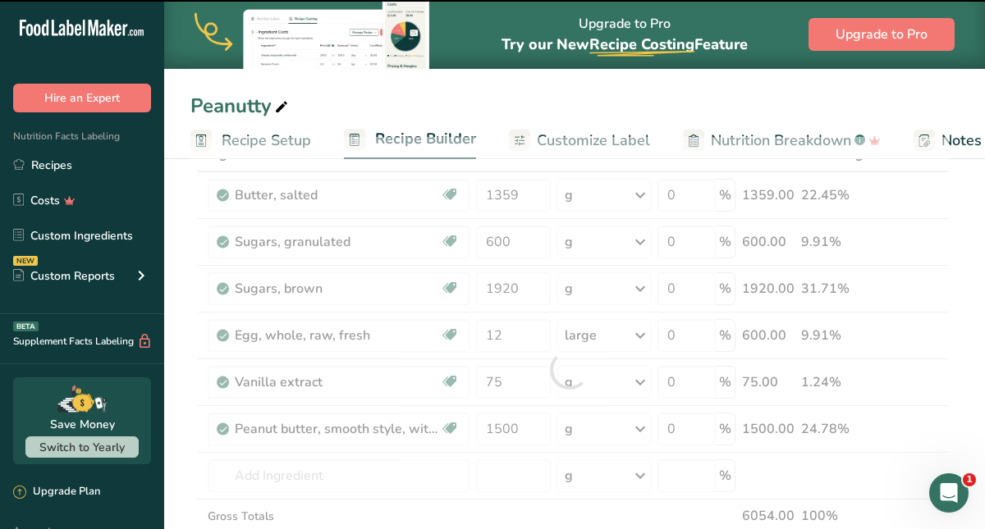
type input "0"
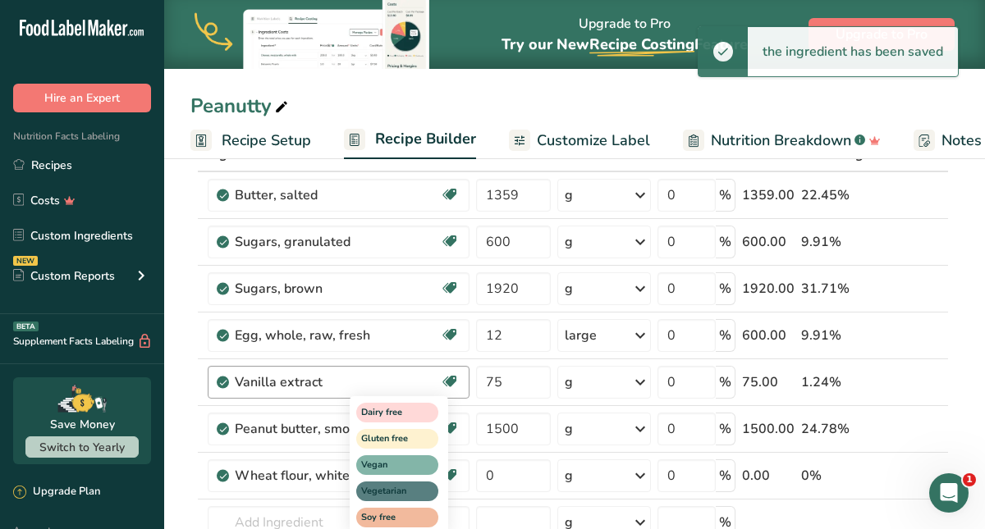
click at [495, 473] on div "Dairy free Gluten free Vegan Vegetarian Soy free" at bounding box center [429, 463] width 158 height 141
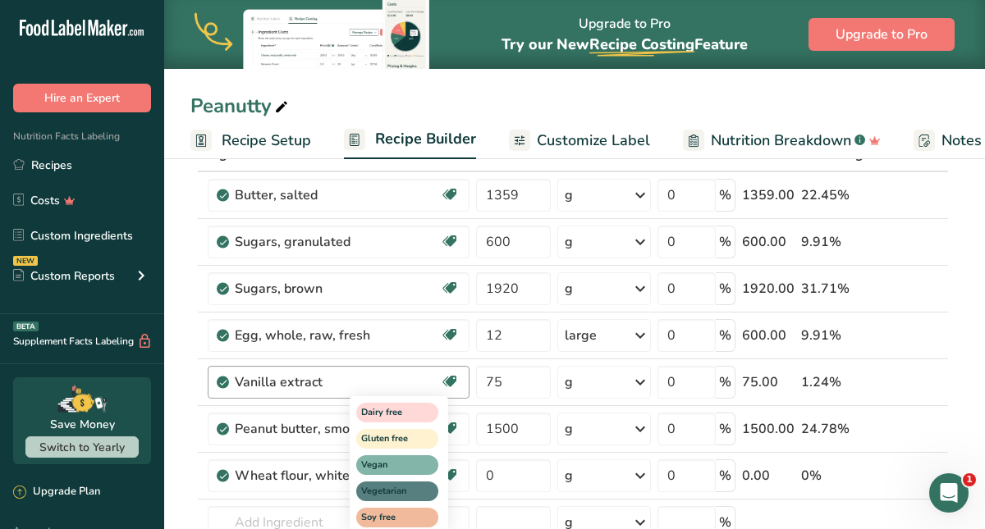
click at [495, 473] on div "Dairy free Gluten free Vegan Vegetarian Soy free" at bounding box center [429, 463] width 158 height 141
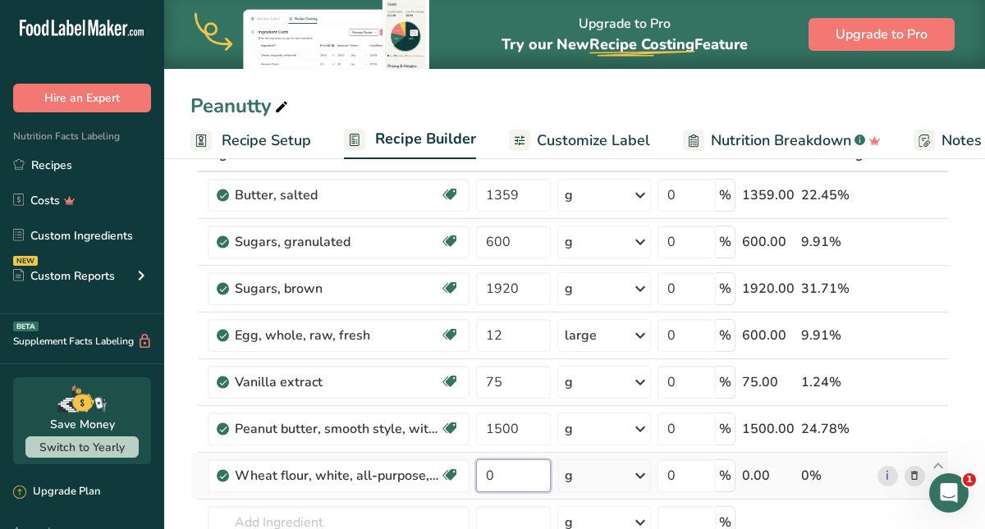
click at [508, 480] on input "0" at bounding box center [513, 475] width 75 height 33
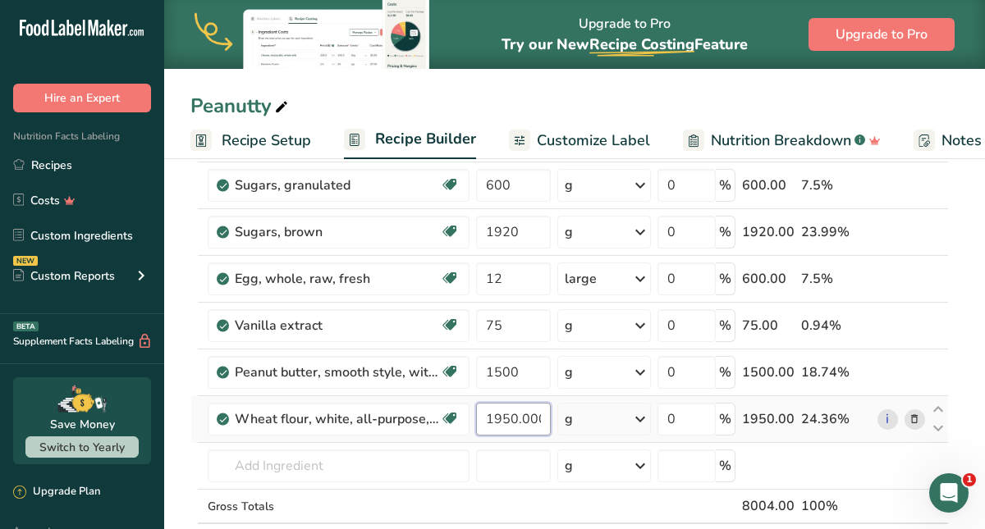
scroll to position [167, 0]
type input "1950.000003"
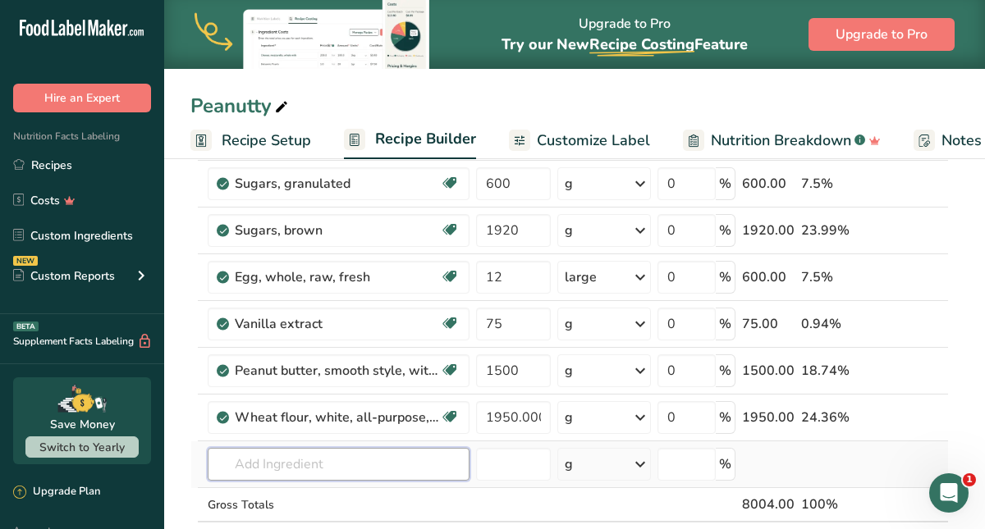
click at [376, 464] on div "Ingredient * Amount * Unit * Waste * .a-a{fill:#347362;}.b-a{fill:#fff;} Grams …" at bounding box center [569, 335] width 758 height 512
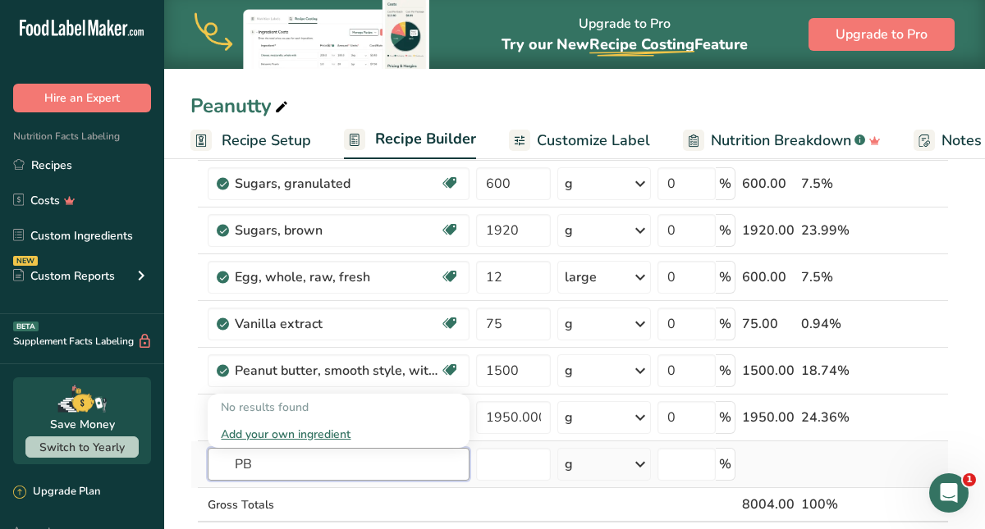
type input "P"
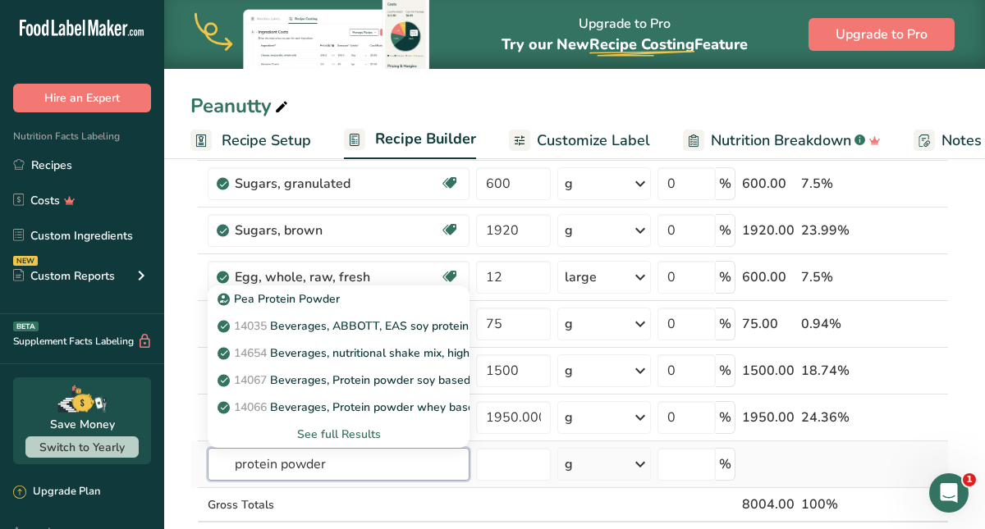
type input "protein powder"
click at [321, 431] on div "See full Results" at bounding box center [338, 434] width 235 height 17
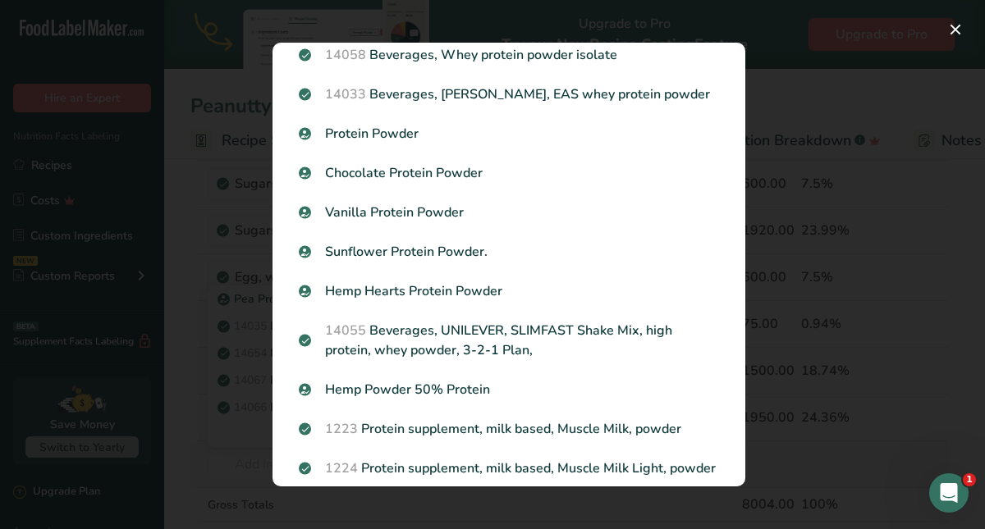
scroll to position [255, 0]
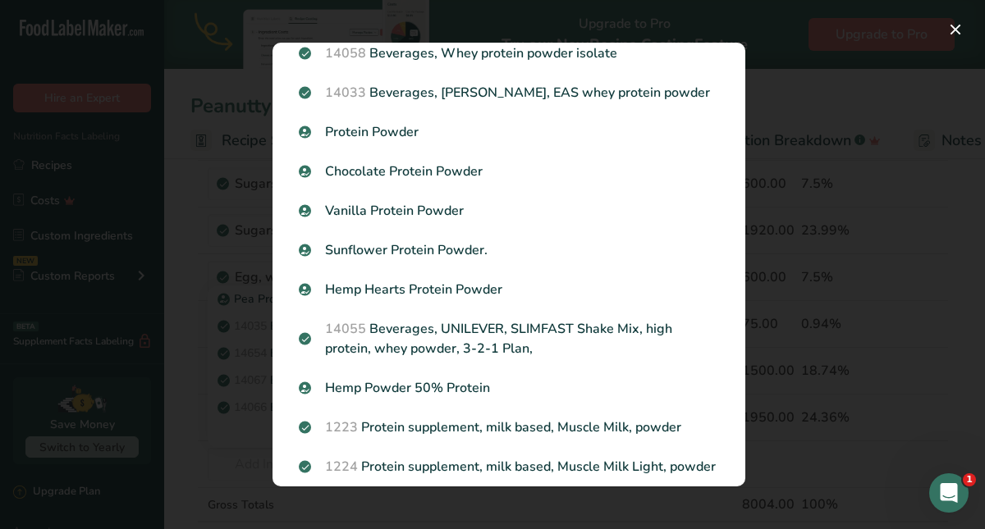
click at [210, 438] on div "Search results modal" at bounding box center [492, 264] width 985 height 529
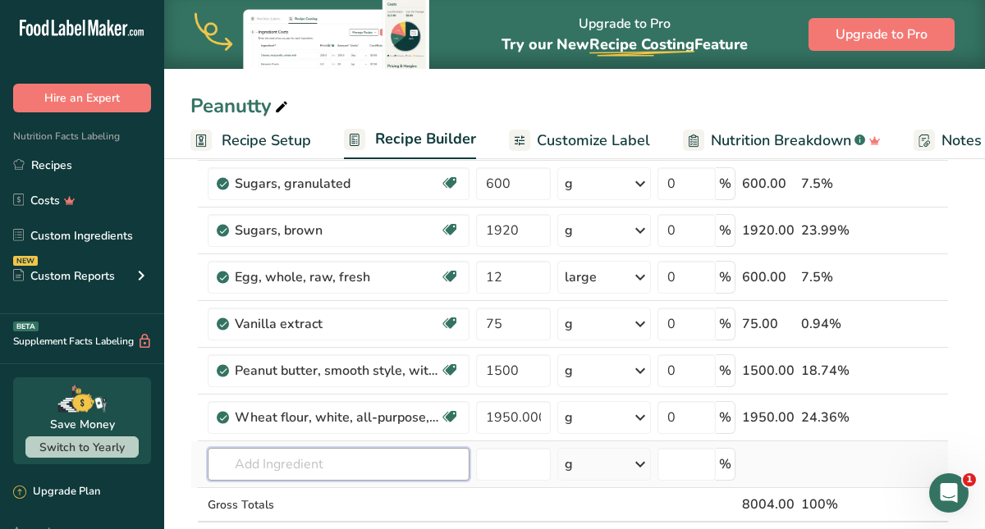
click at [250, 461] on input "text" at bounding box center [339, 464] width 262 height 33
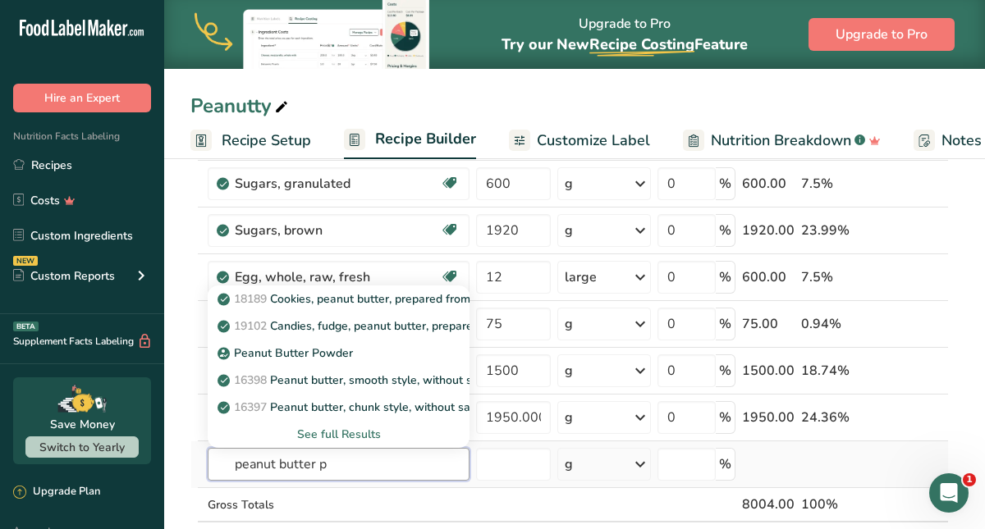
type input "peanut butter po"
